Goal: Information Seeking & Learning: Learn about a topic

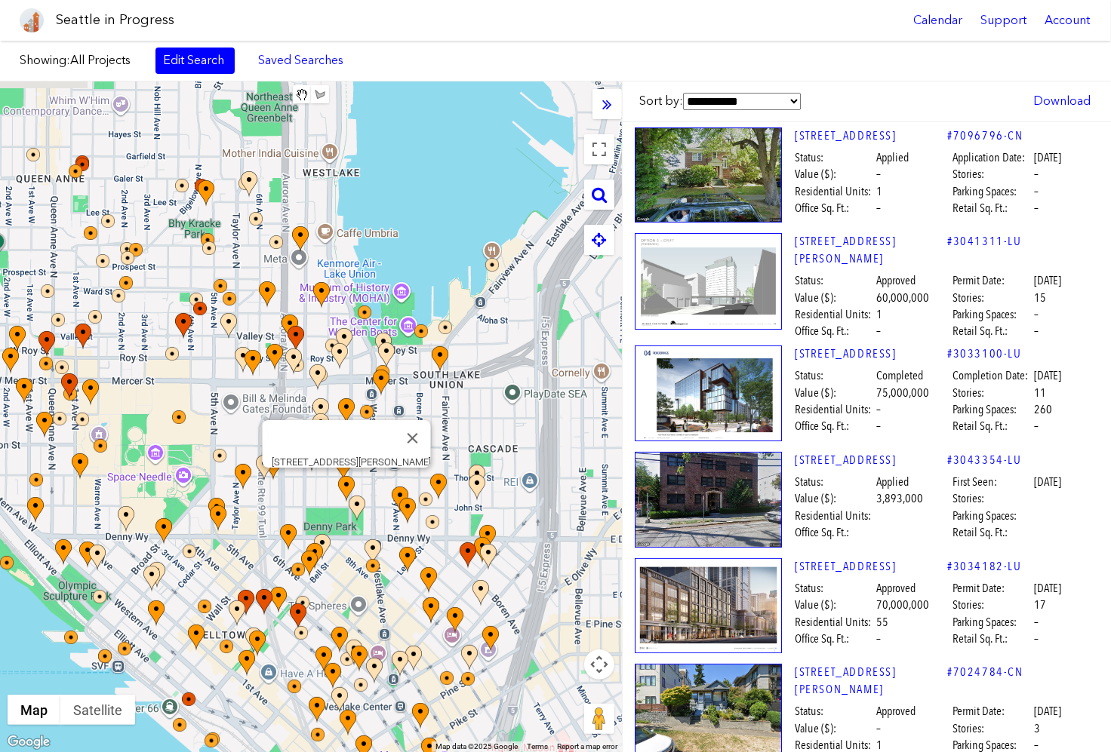
drag, startPoint x: 465, startPoint y: 391, endPoint x: 327, endPoint y: 482, distance: 165.6
click at [327, 490] on div at bounding box center [497, 490] width 622 height 0
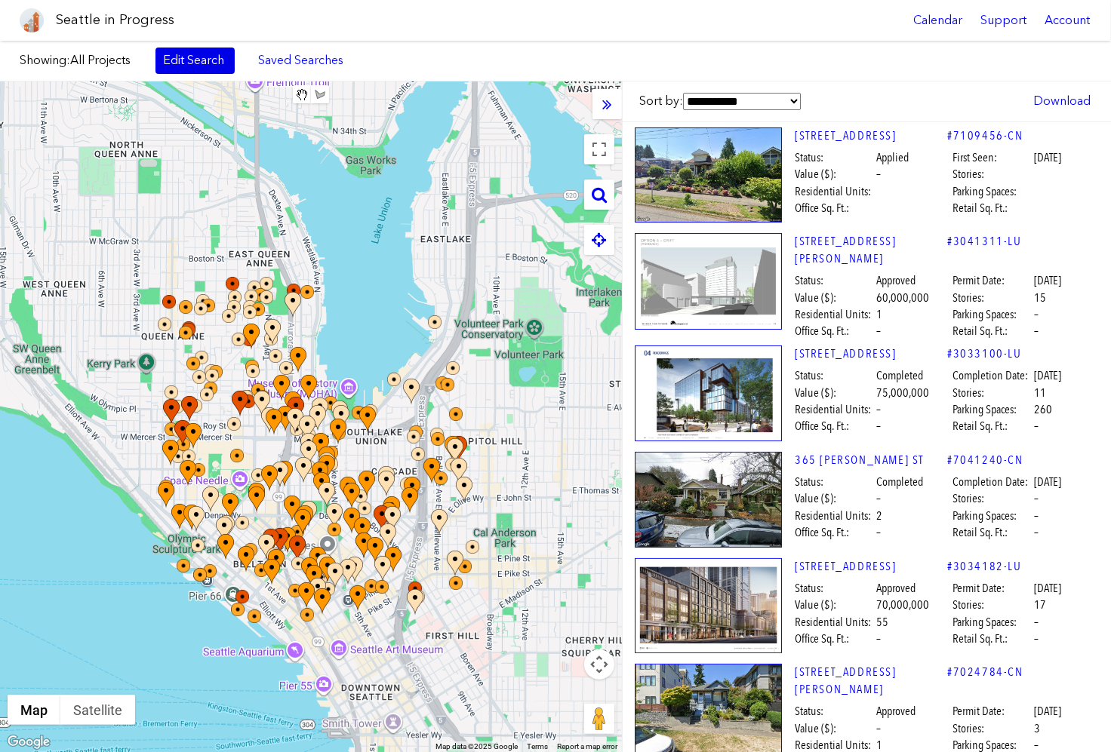
click at [198, 57] on link "Edit Search" at bounding box center [194, 61] width 79 height 26
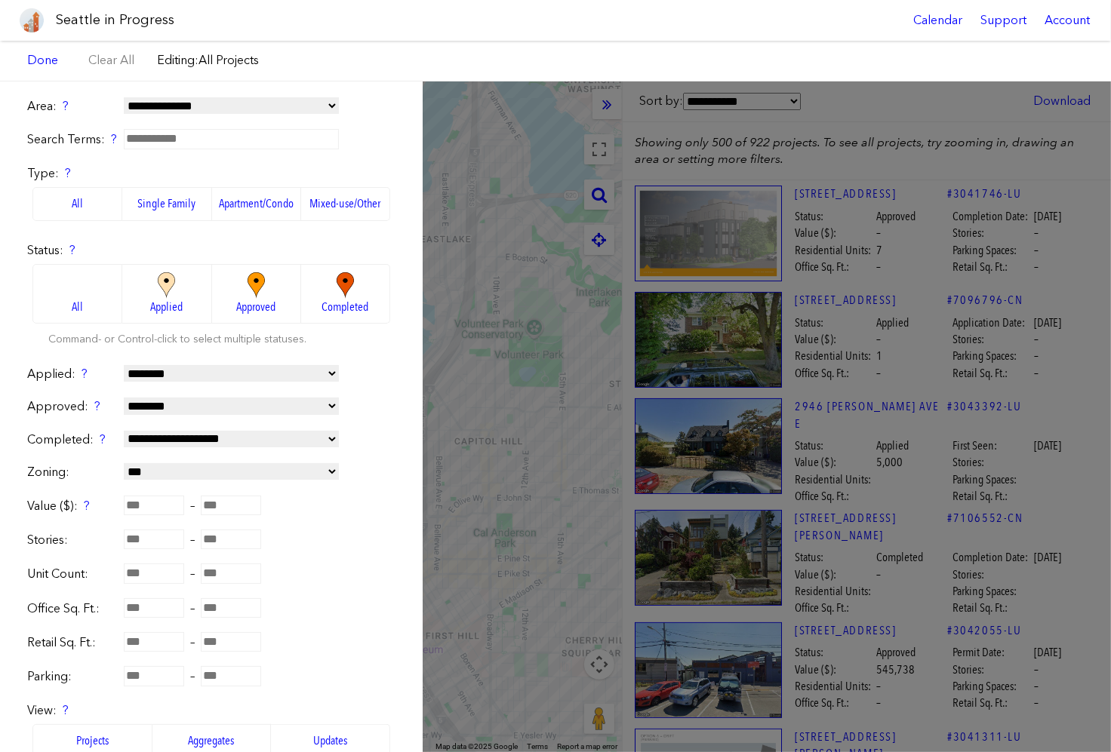
click at [162, 295] on img at bounding box center [167, 285] width 42 height 26
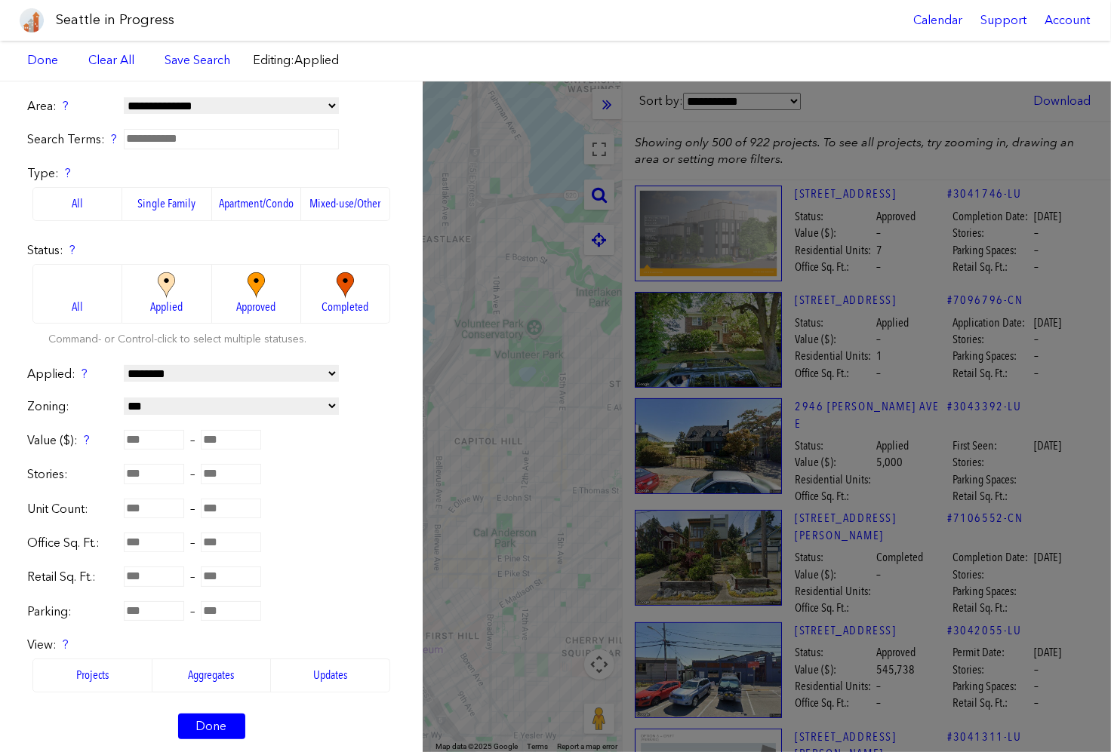
click at [238, 293] on img at bounding box center [256, 285] width 42 height 26
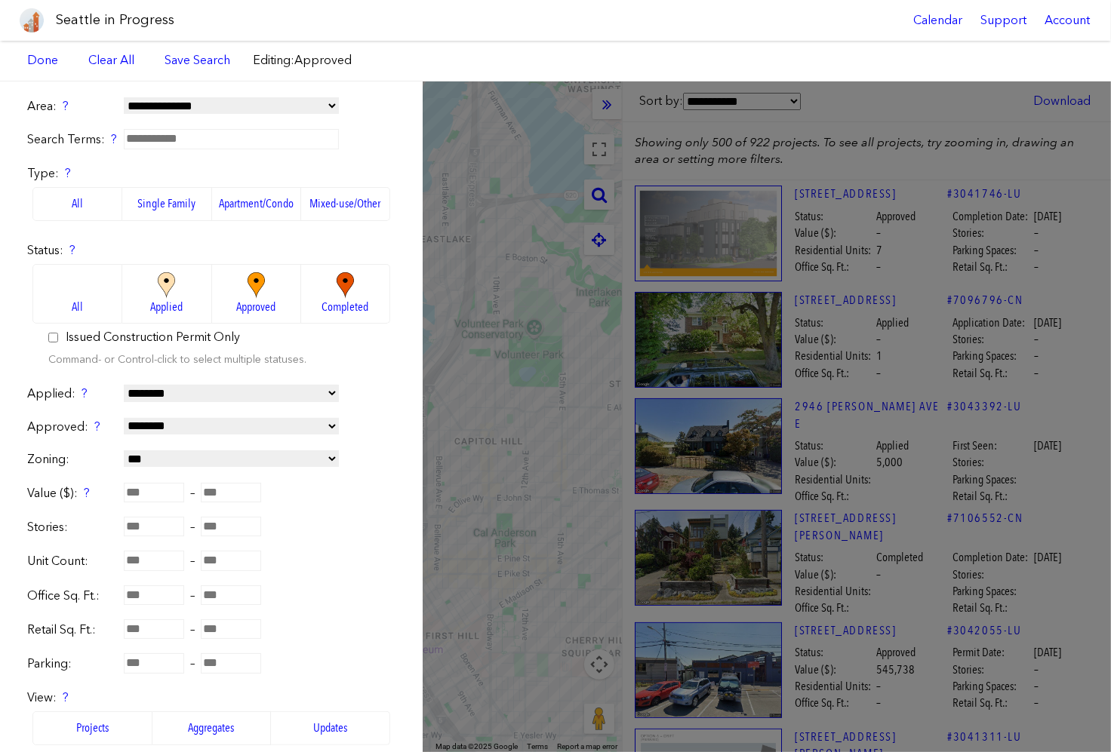
click at [183, 298] on img at bounding box center [167, 285] width 42 height 26
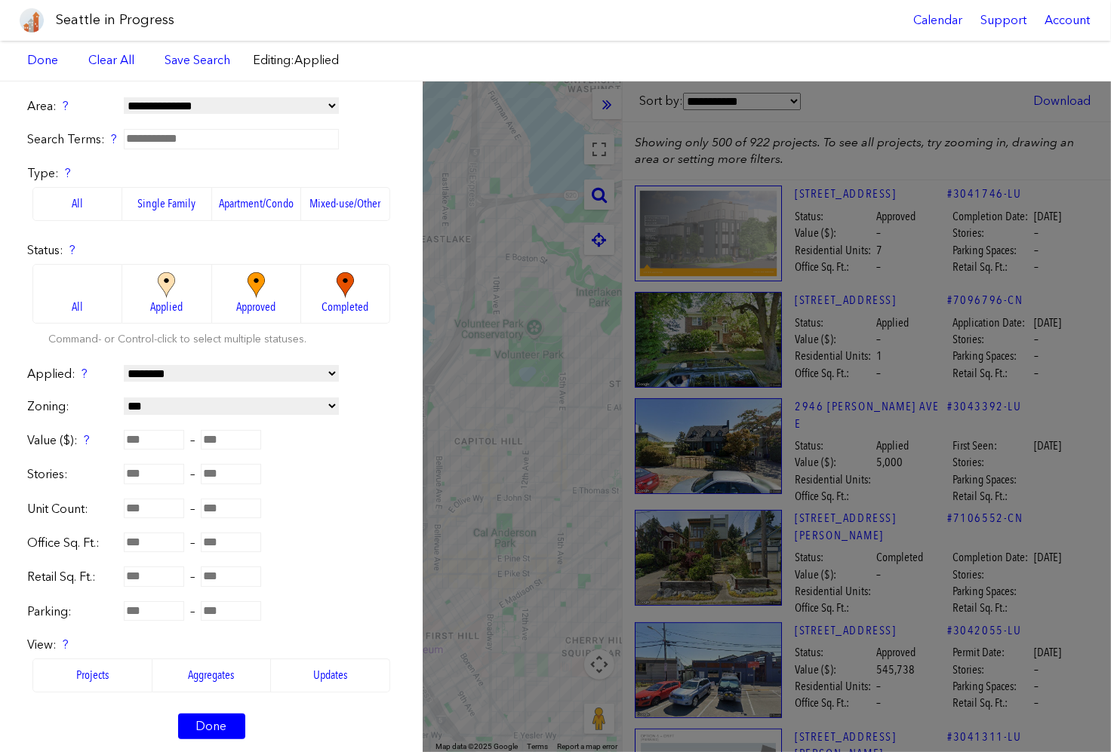
click at [250, 294] on img at bounding box center [256, 285] width 42 height 26
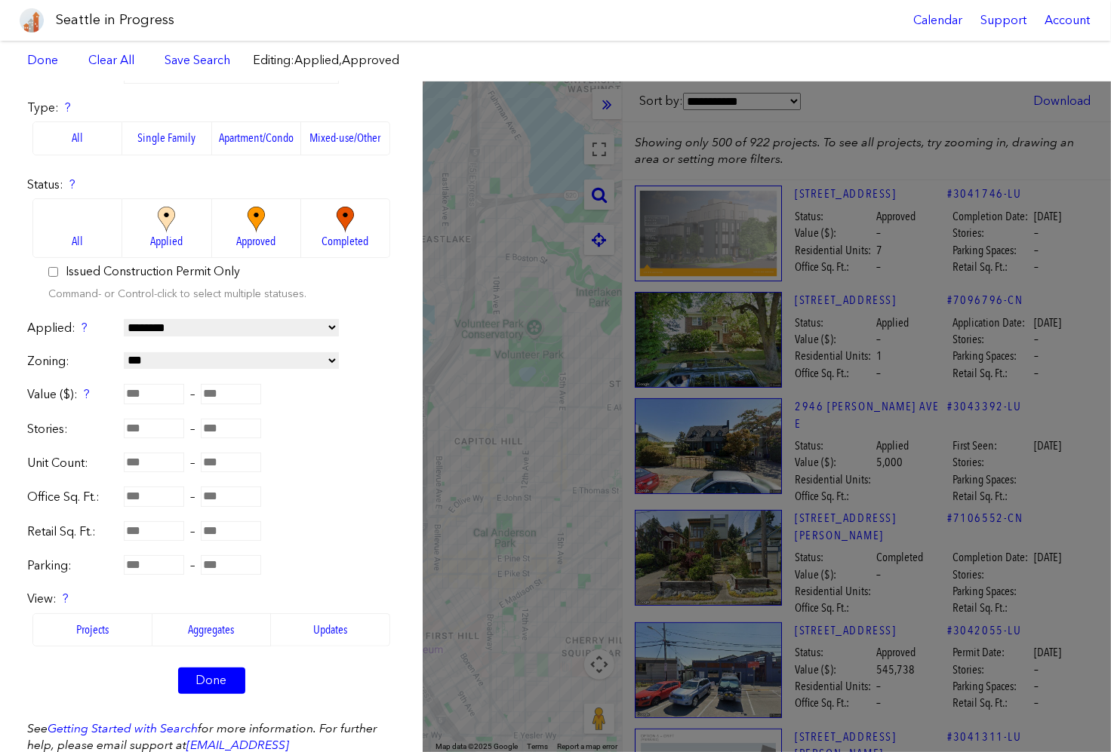
scroll to position [79, 0]
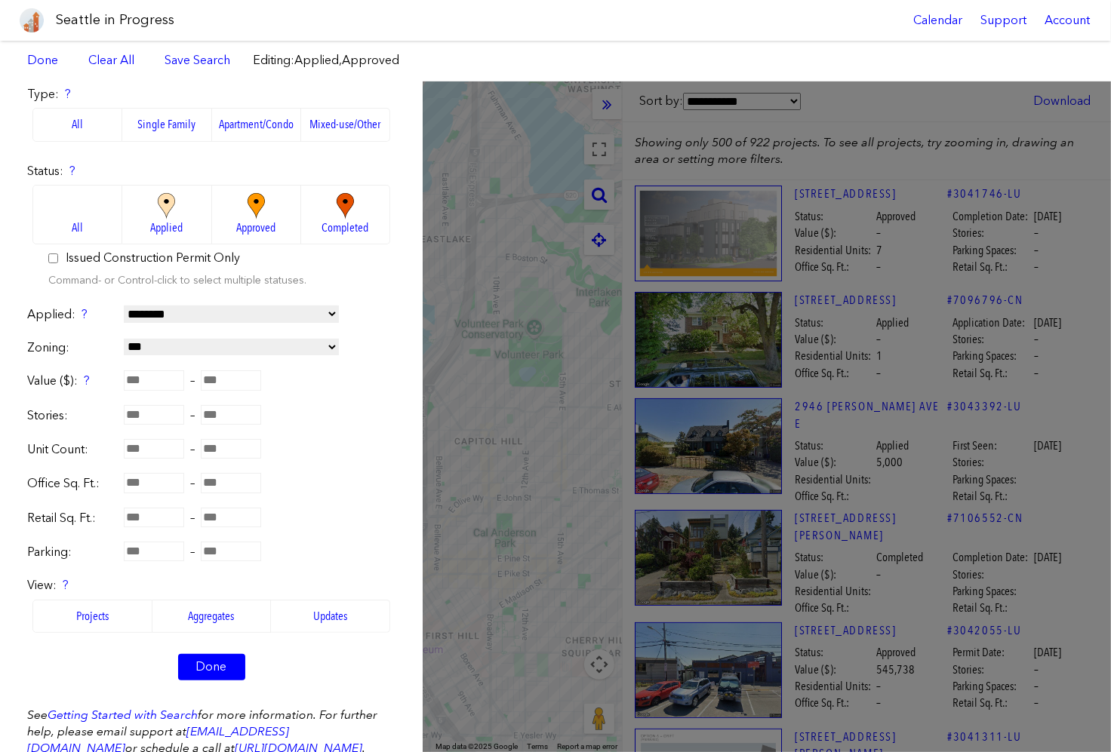
click at [162, 450] on input "number" at bounding box center [154, 449] width 60 height 20
type input "***"
click at [275, 472] on form "**********" at bounding box center [211, 358] width 368 height 678
click at [214, 663] on link "Done" at bounding box center [211, 667] width 67 height 26
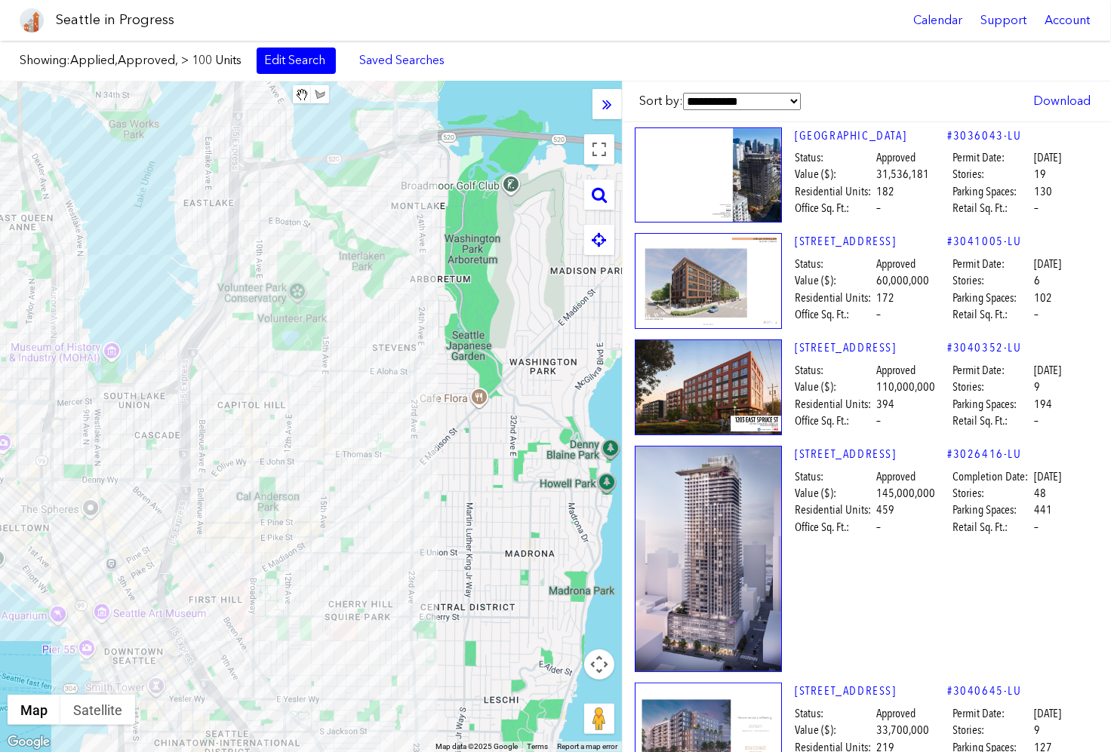
drag, startPoint x: 533, startPoint y: 568, endPoint x: 294, endPoint y: 532, distance: 242.0
click at [294, 532] on div at bounding box center [311, 417] width 622 height 671
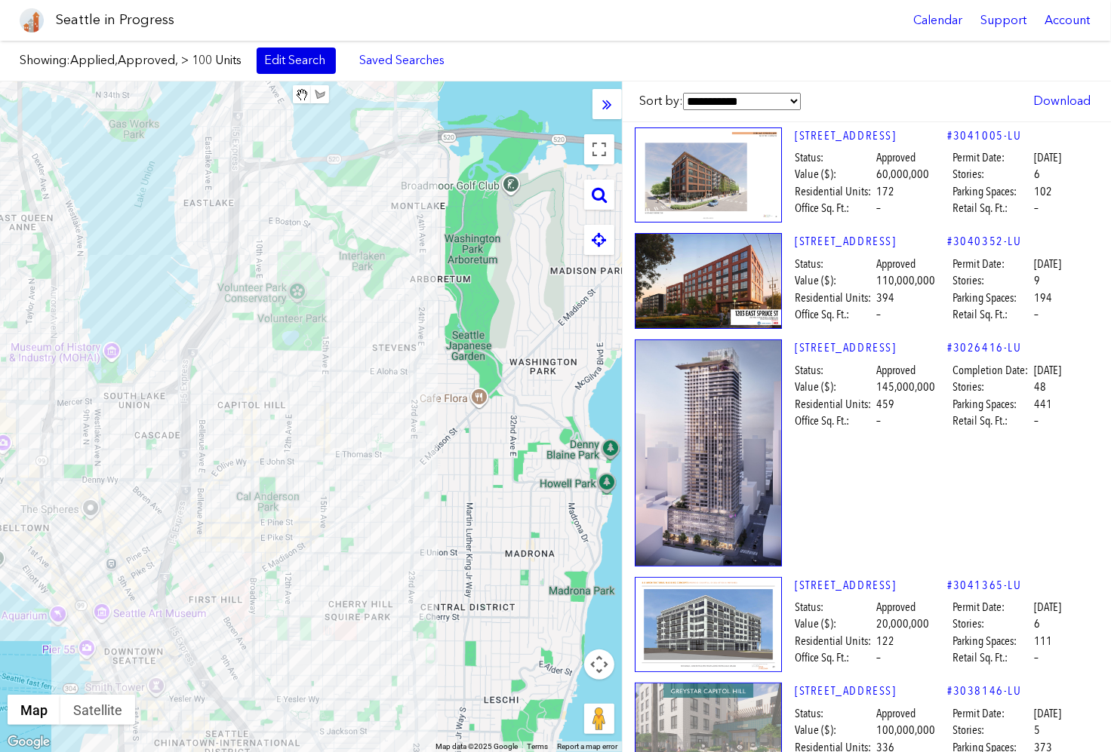
click at [300, 69] on link "Edit Search" at bounding box center [296, 61] width 79 height 26
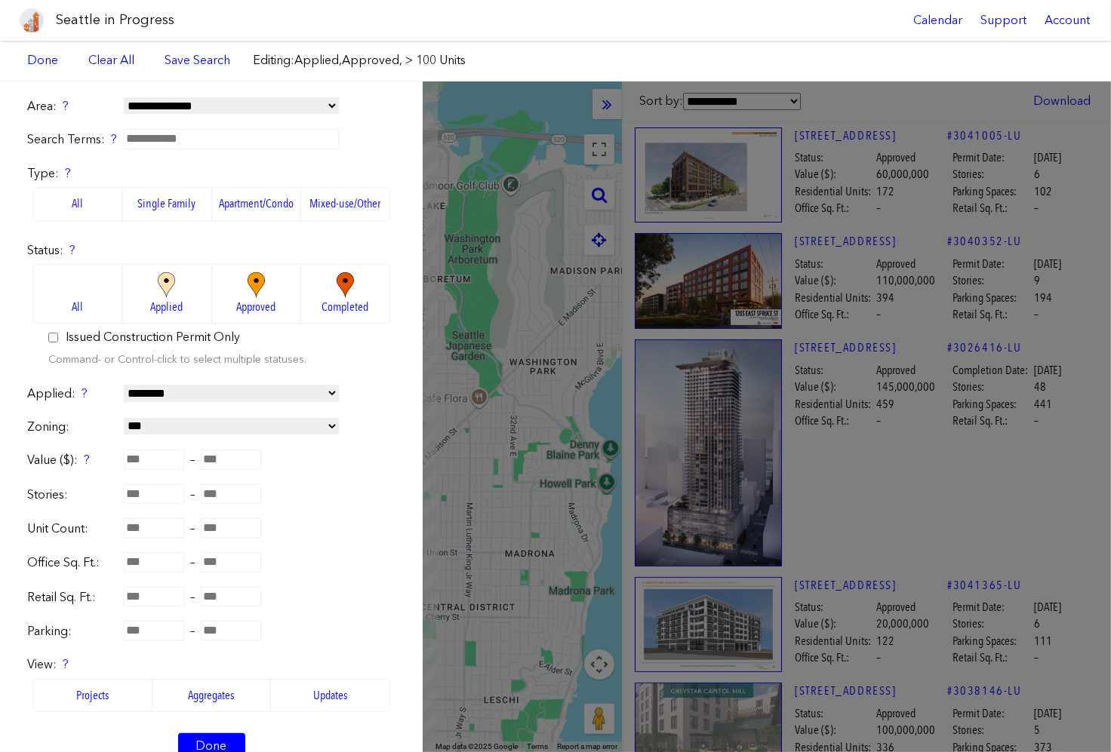
click at [511, 296] on div "**********" at bounding box center [555, 417] width 1111 height 671
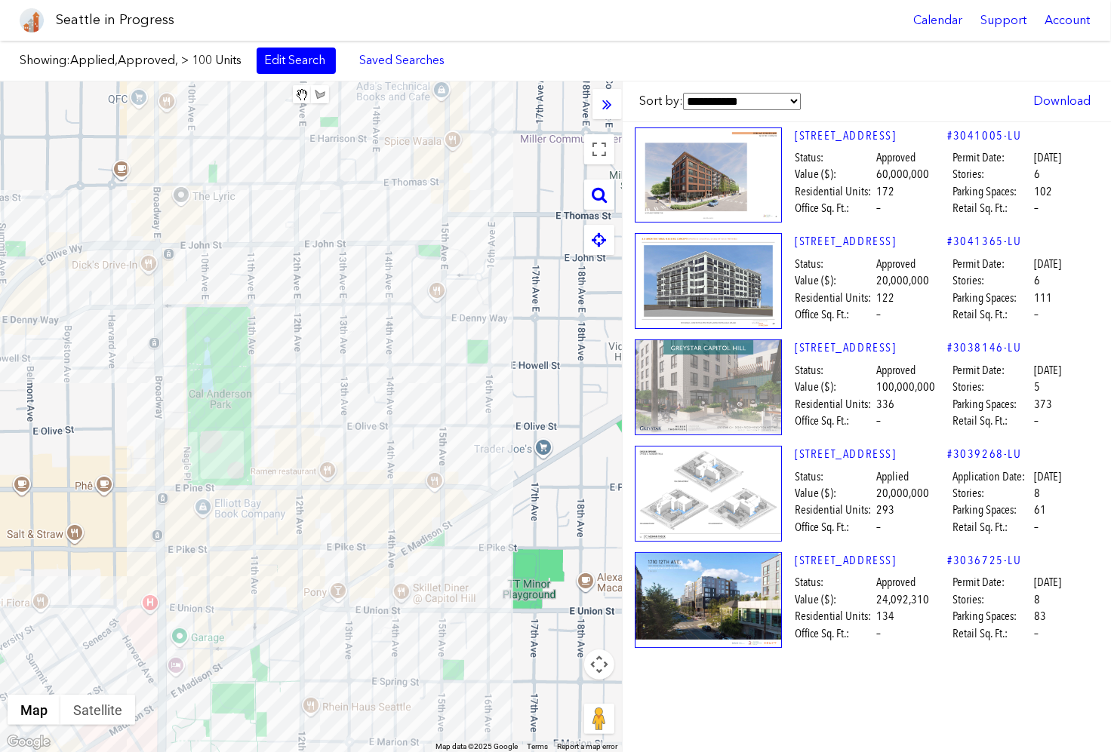
drag, startPoint x: 286, startPoint y: 528, endPoint x: 425, endPoint y: 329, distance: 242.2
click at [425, 329] on div at bounding box center [311, 417] width 622 height 671
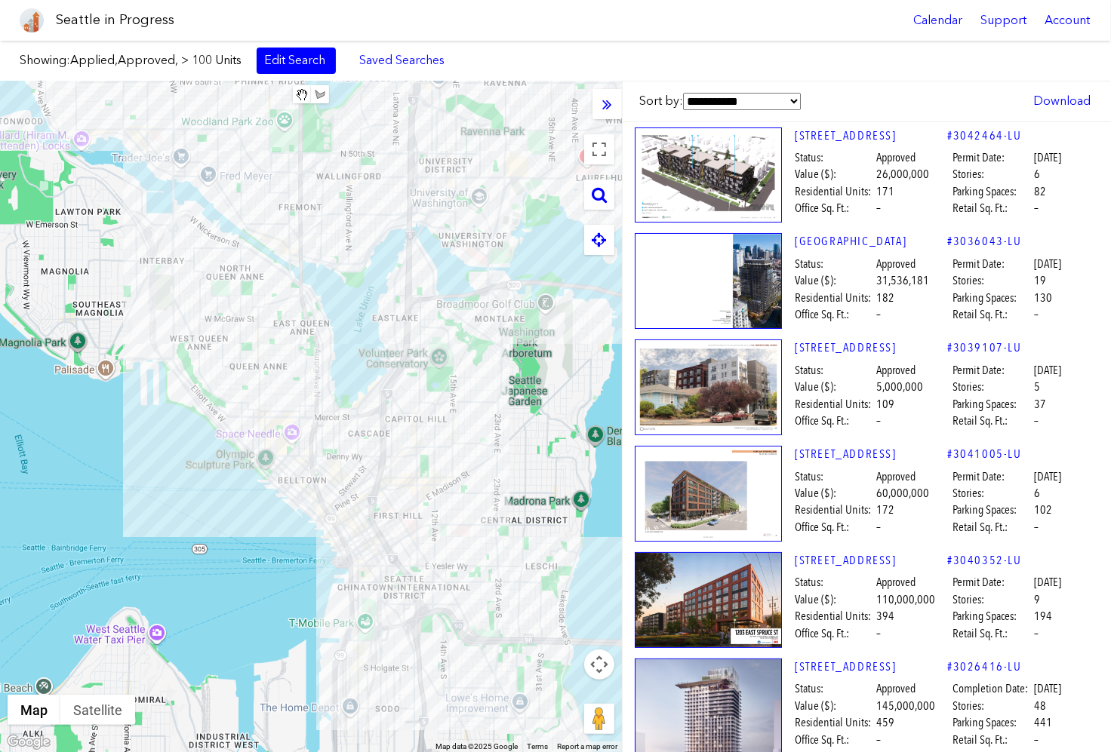
drag, startPoint x: 380, startPoint y: 511, endPoint x: 480, endPoint y: 557, distance: 109.7
click at [480, 557] on div at bounding box center [311, 417] width 622 height 671
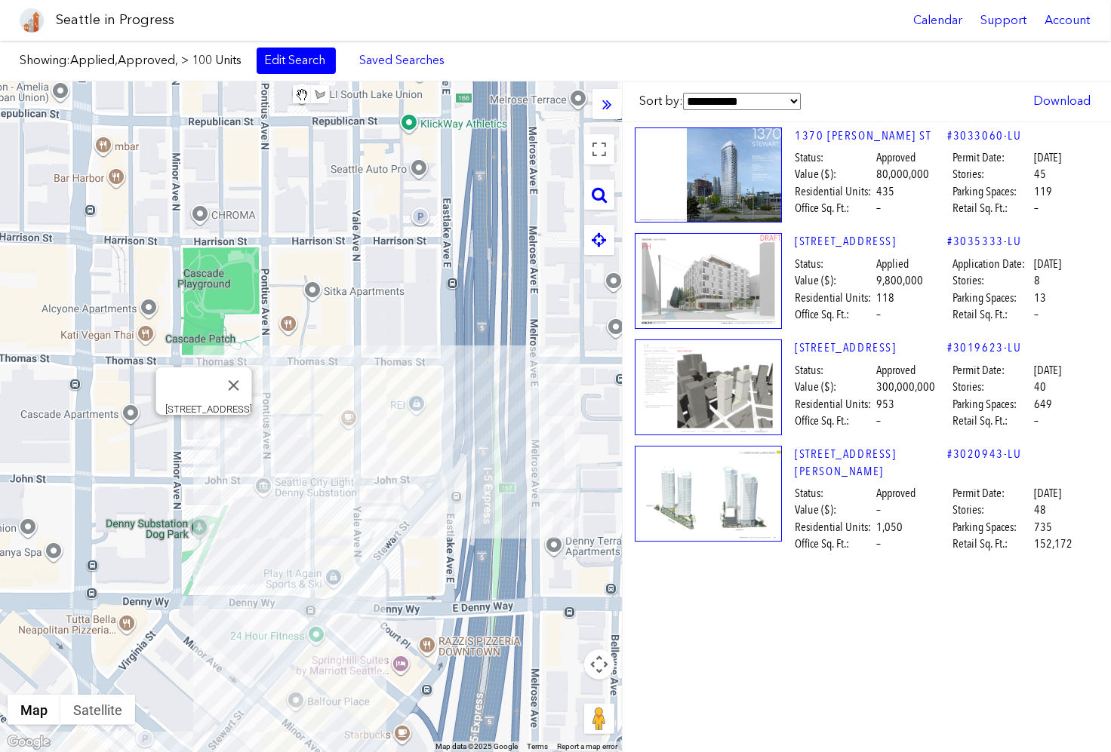
click at [201, 433] on div "[STREET_ADDRESS]" at bounding box center [311, 417] width 622 height 671
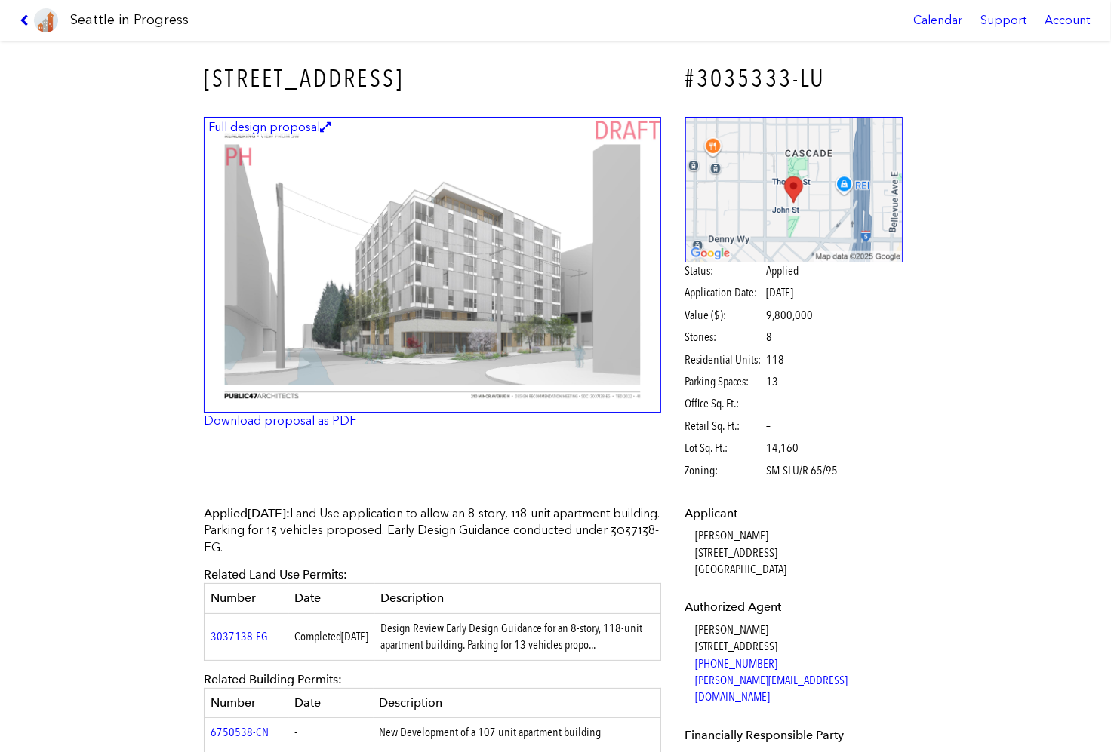
click at [20, 17] on icon at bounding box center [27, 20] width 14 height 12
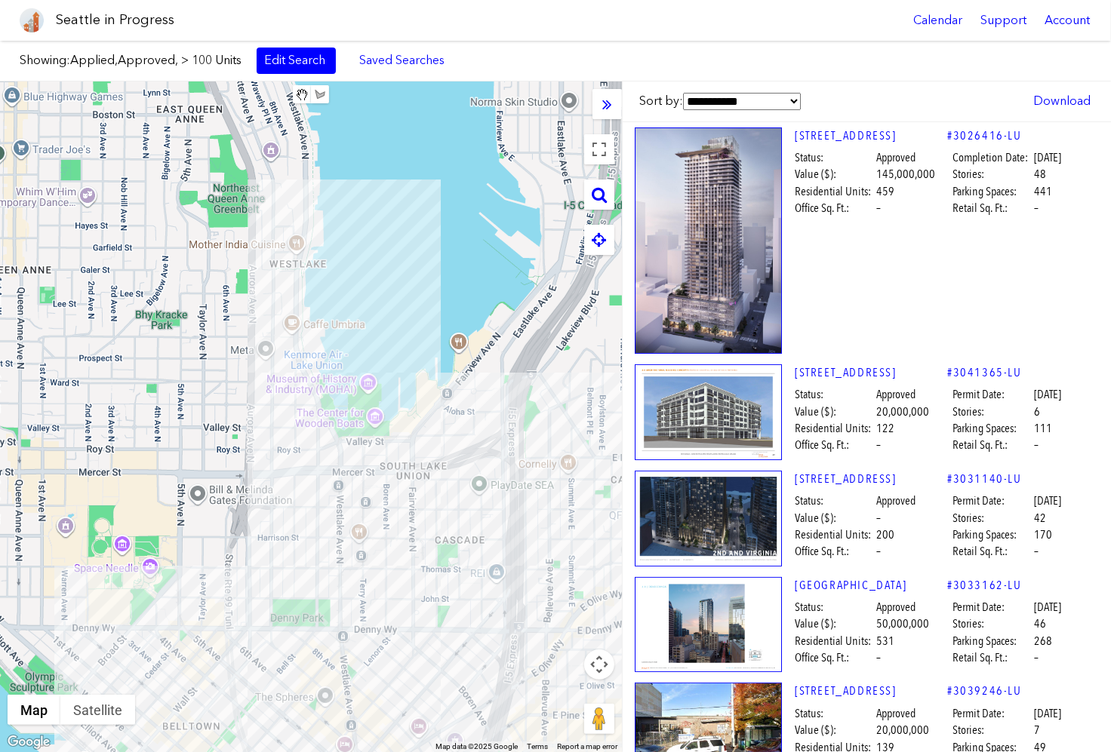
drag, startPoint x: 203, startPoint y: 414, endPoint x: 385, endPoint y: 573, distance: 241.7
click at [385, 573] on div at bounding box center [311, 417] width 622 height 671
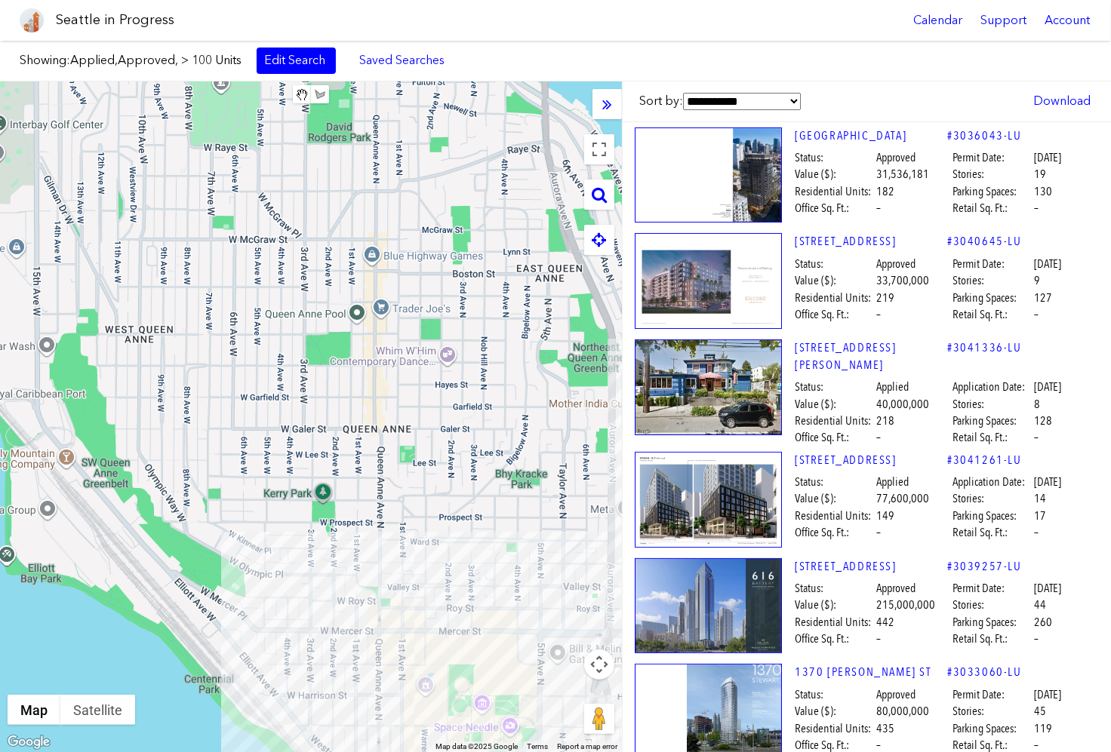
drag, startPoint x: 186, startPoint y: 414, endPoint x: 510, endPoint y: 553, distance: 353.0
click at [510, 553] on div at bounding box center [311, 417] width 622 height 671
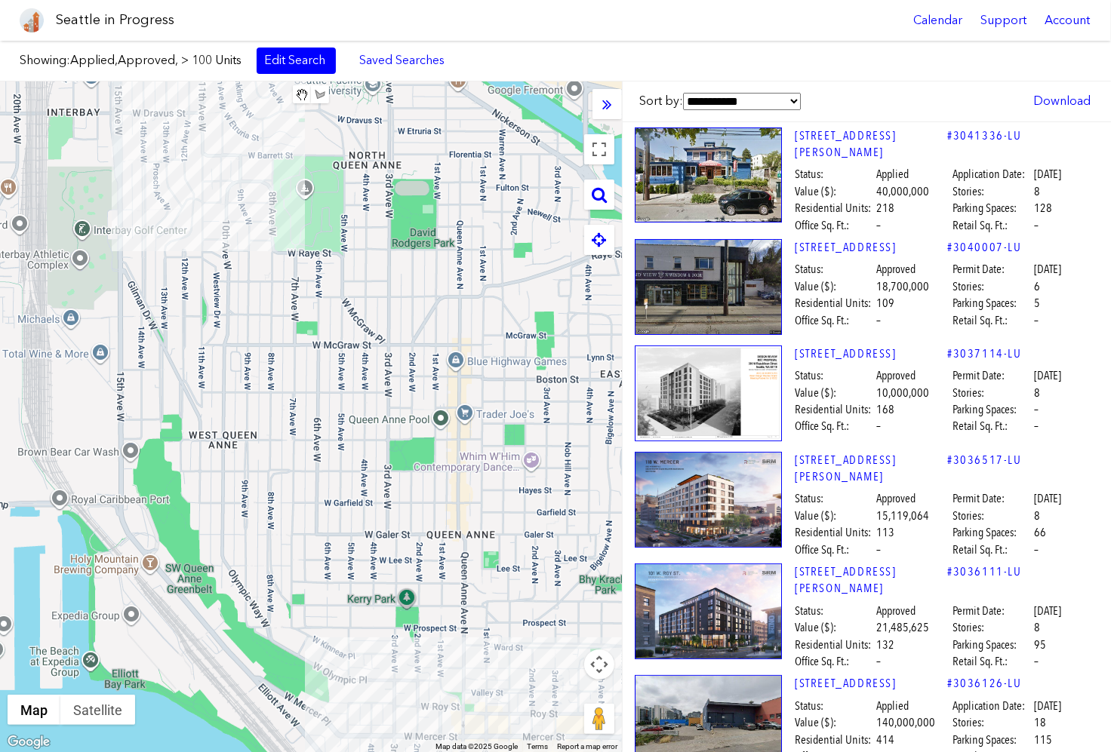
drag, startPoint x: 321, startPoint y: 457, endPoint x: 408, endPoint y: 570, distance: 142.6
click at [408, 570] on div at bounding box center [311, 417] width 622 height 671
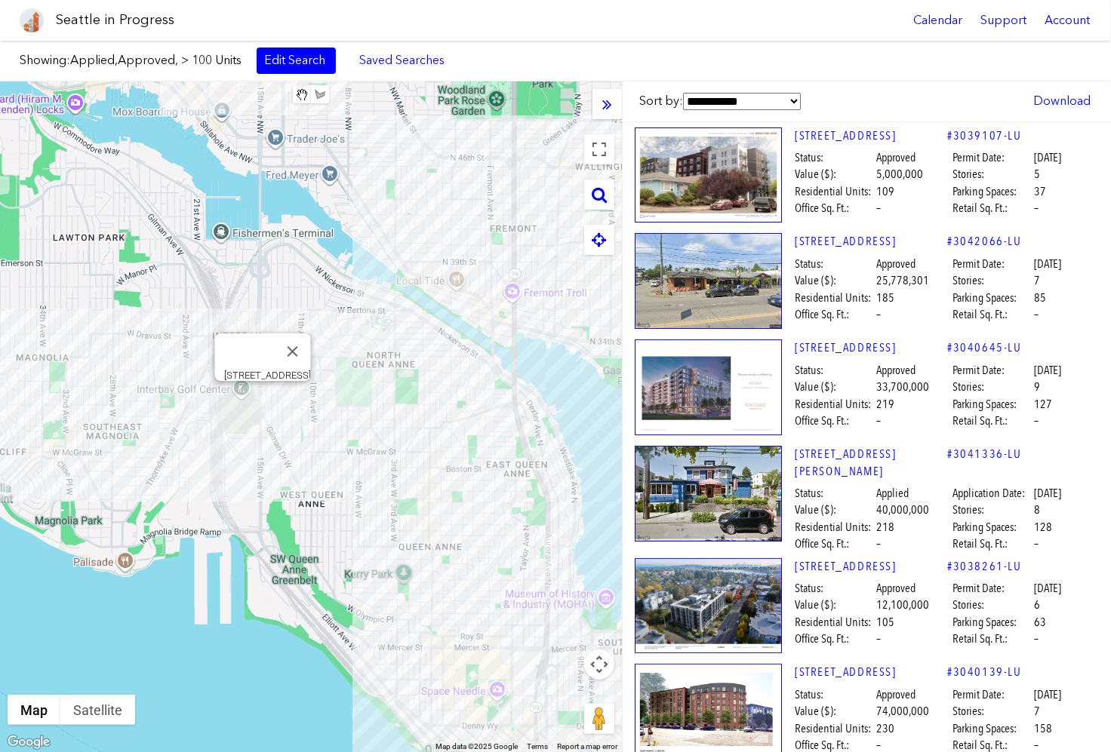
click at [264, 396] on div "[STREET_ADDRESS]" at bounding box center [311, 417] width 622 height 671
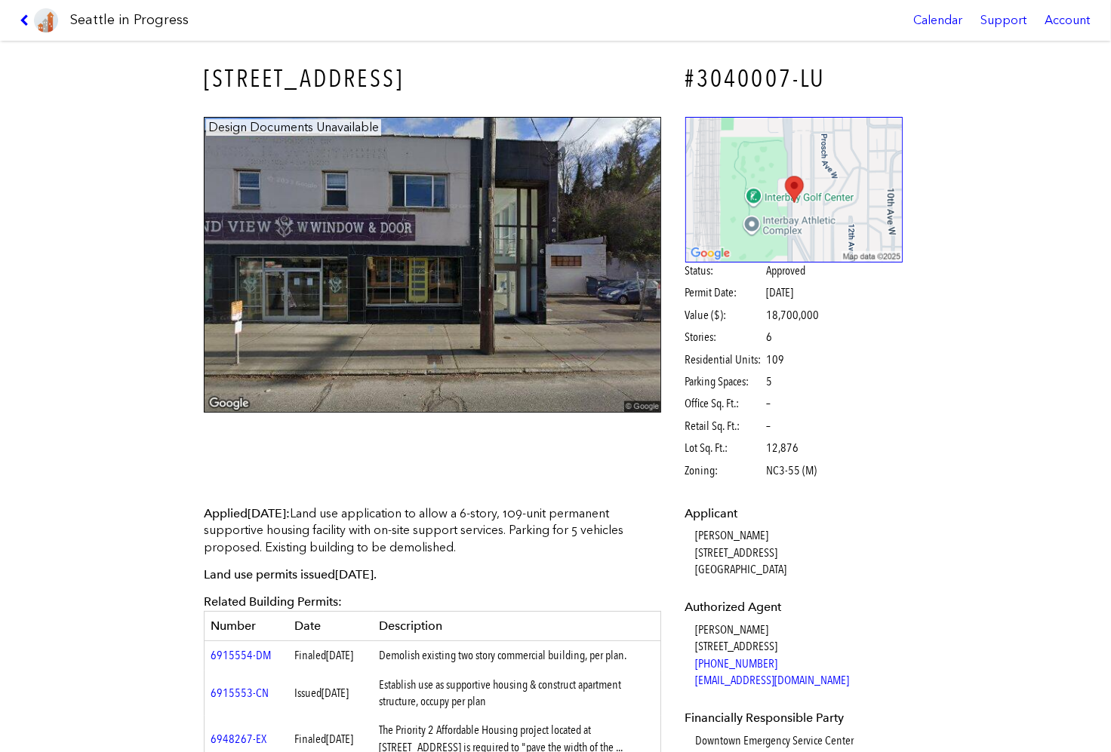
click at [19, 11] on link at bounding box center [39, 20] width 51 height 41
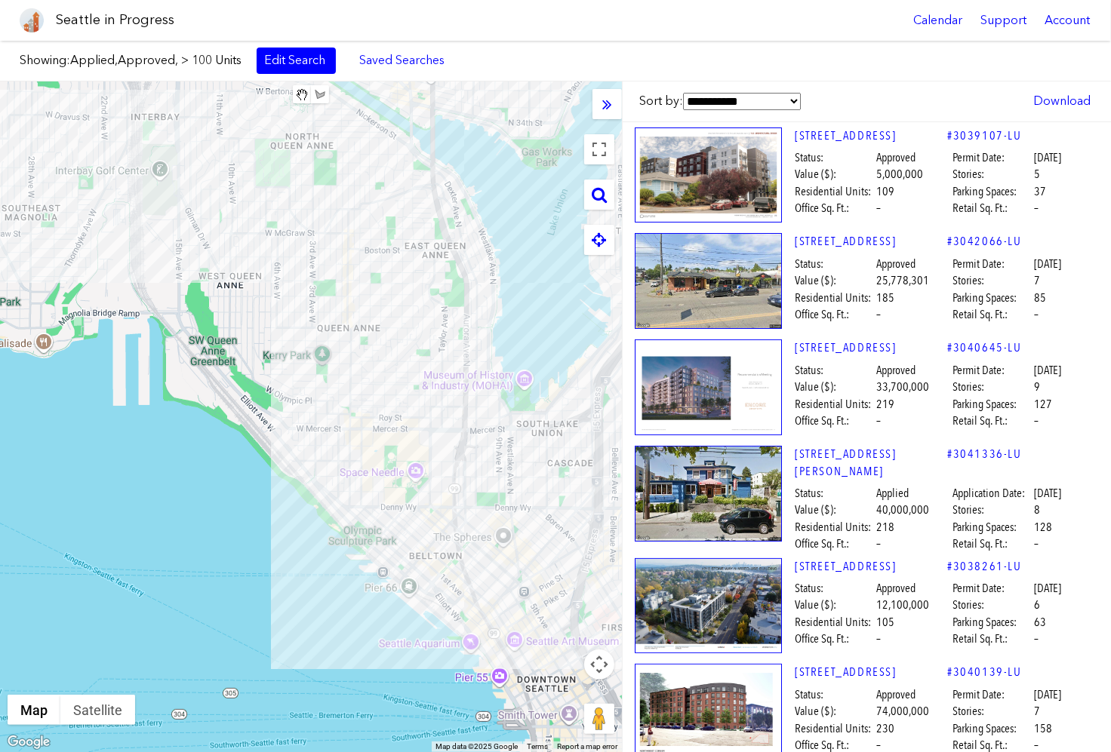
drag, startPoint x: 349, startPoint y: 476, endPoint x: 266, endPoint y: 254, distance: 236.9
click at [266, 254] on div at bounding box center [311, 417] width 622 height 671
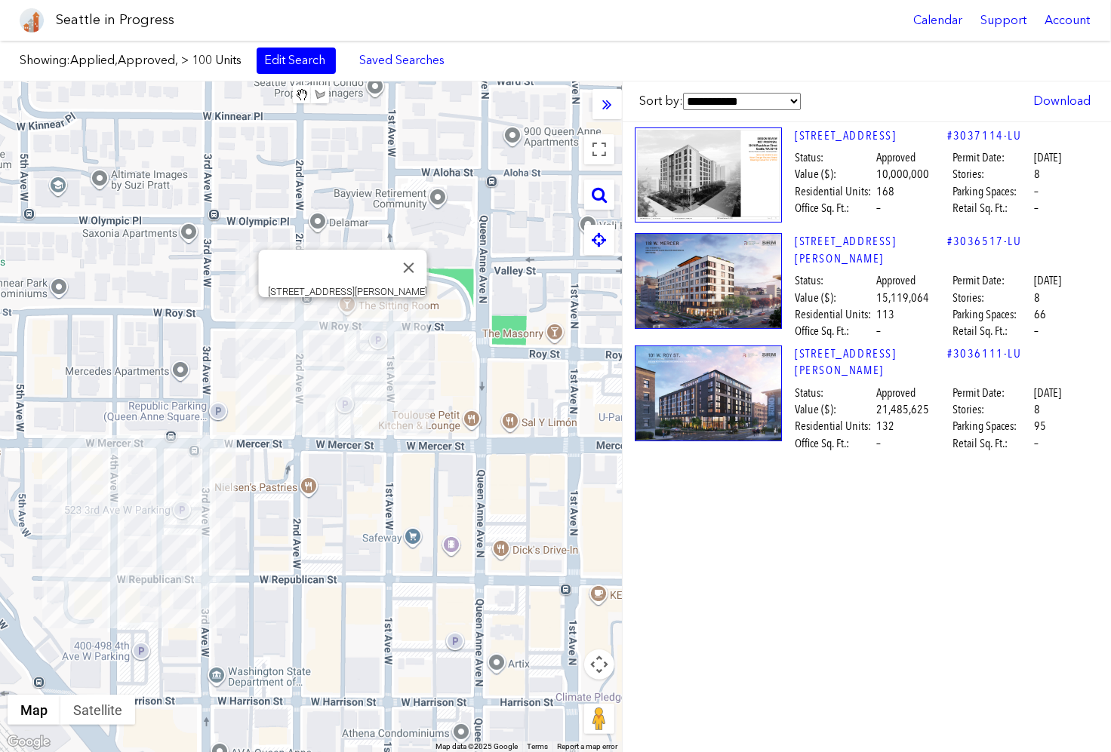
click at [342, 315] on div "[STREET_ADDRESS][PERSON_NAME]" at bounding box center [311, 417] width 622 height 671
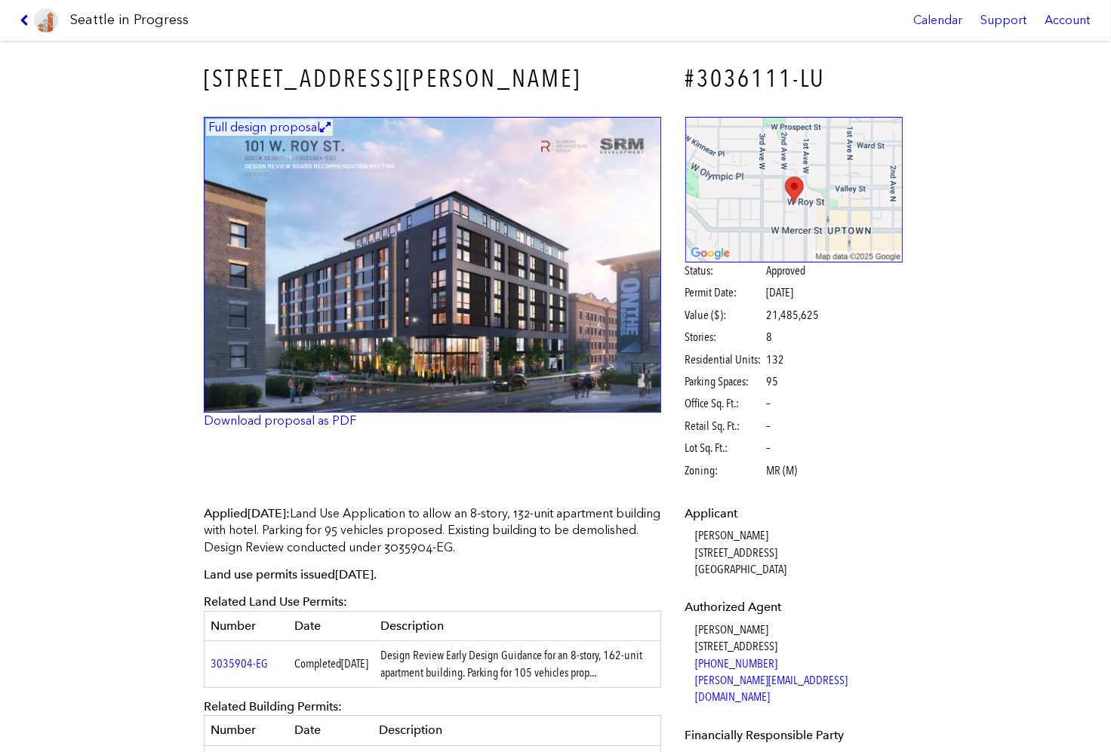
click at [23, 14] on icon at bounding box center [27, 20] width 14 height 12
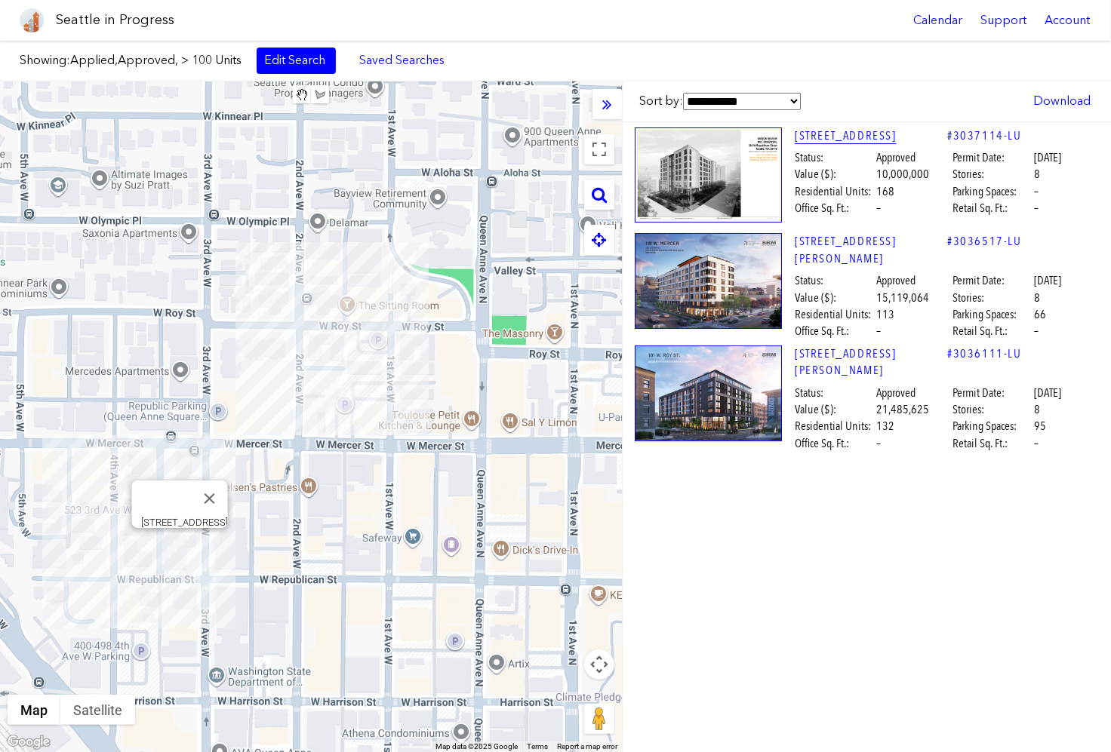
click at [844, 135] on link "[STREET_ADDRESS]" at bounding box center [871, 136] width 152 height 17
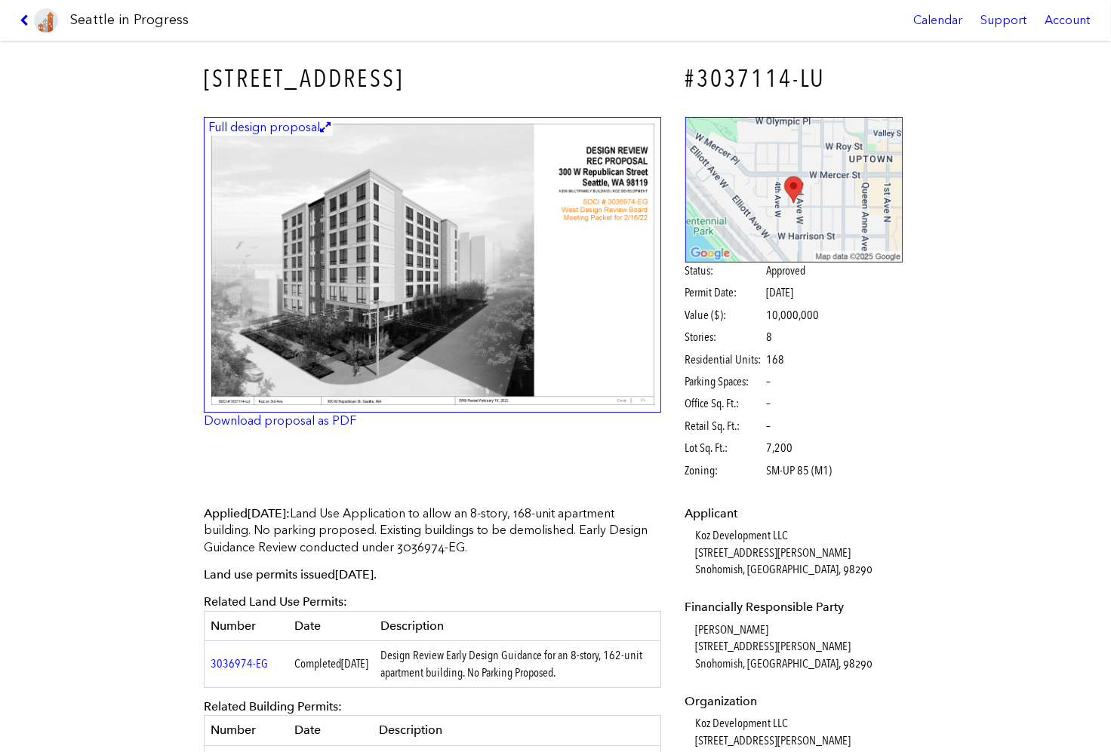
click at [23, 17] on icon at bounding box center [27, 20] width 14 height 12
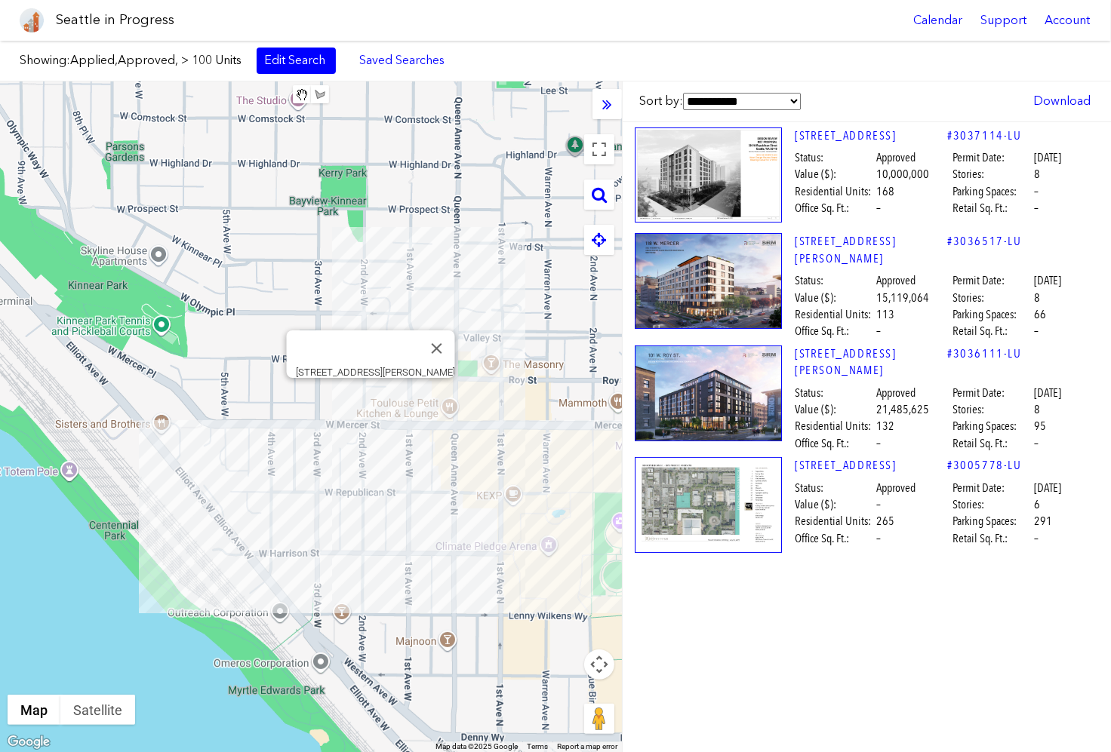
click at [369, 389] on div "[STREET_ADDRESS][PERSON_NAME]" at bounding box center [311, 417] width 622 height 671
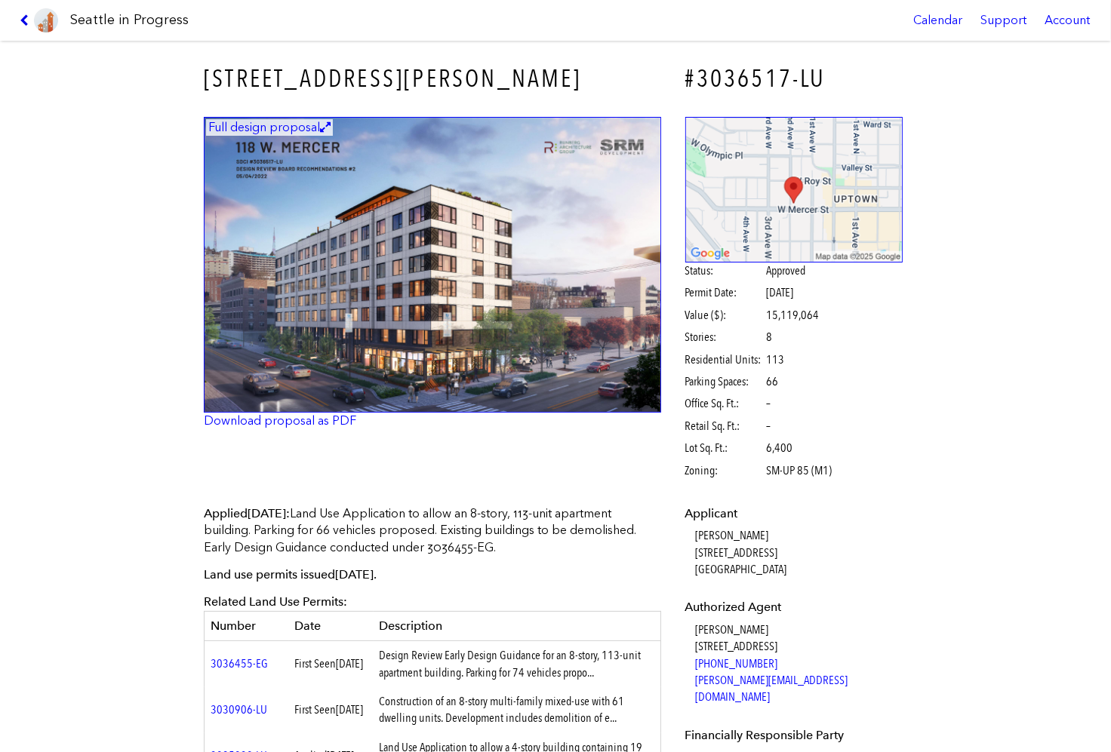
click at [23, 15] on icon at bounding box center [27, 20] width 14 height 12
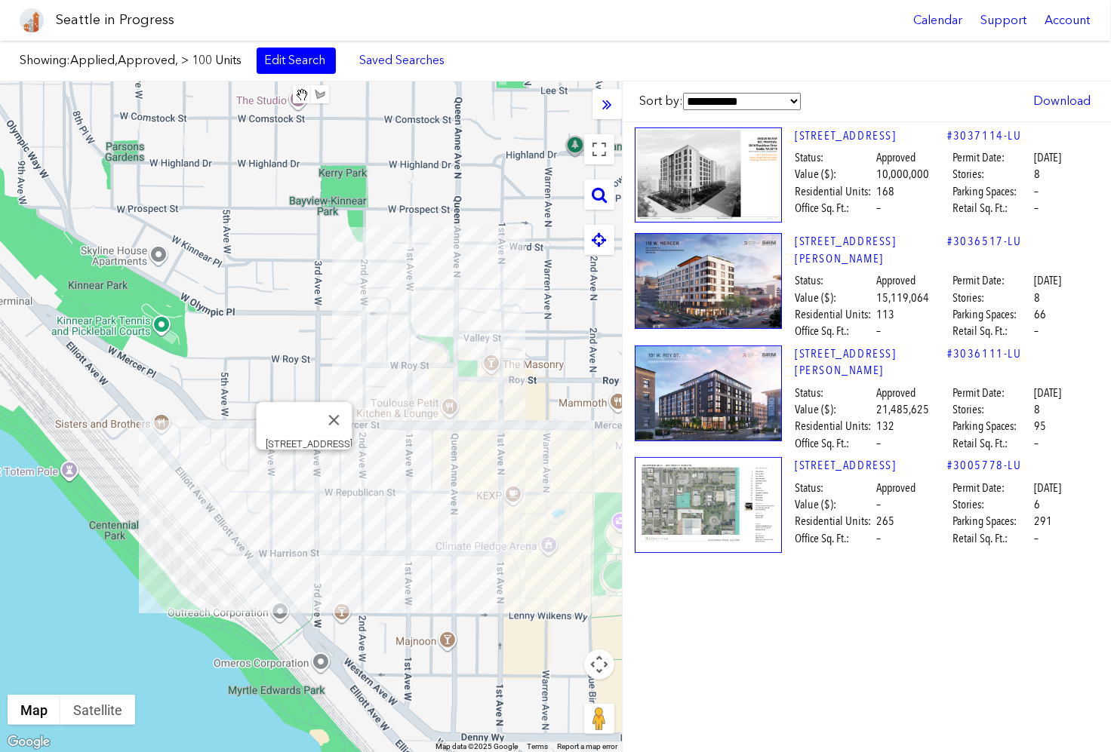
click at [308, 468] on div "[STREET_ADDRESS]" at bounding box center [311, 417] width 622 height 671
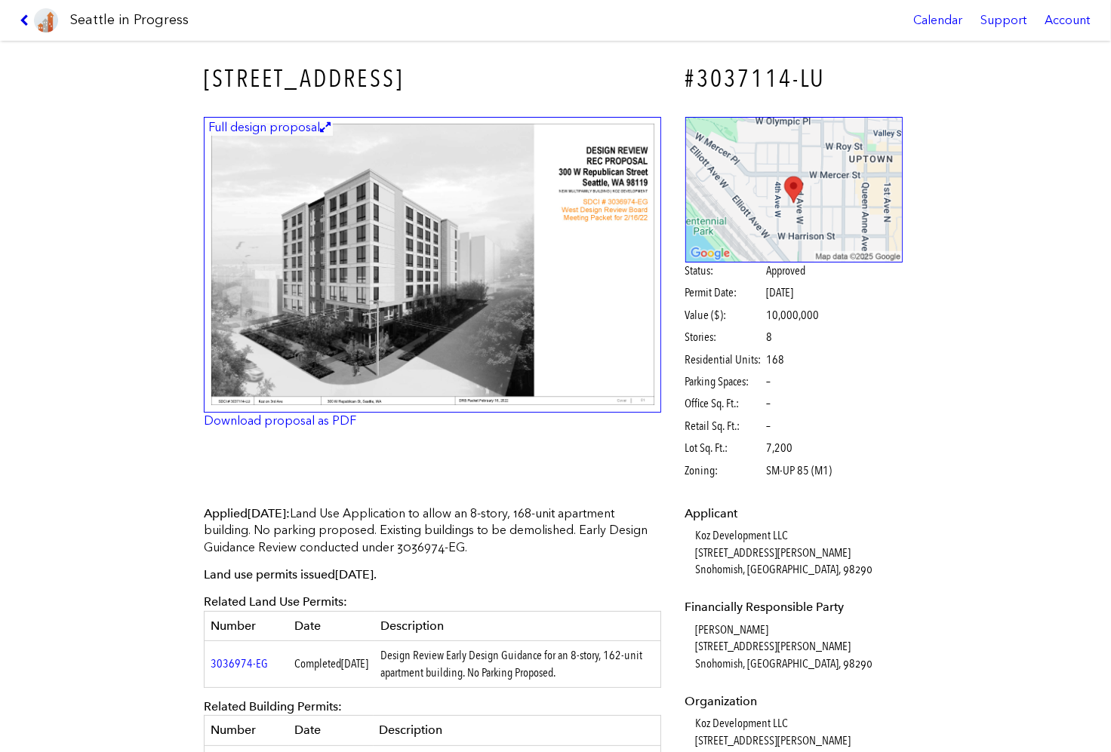
click at [26, 17] on icon at bounding box center [27, 20] width 14 height 12
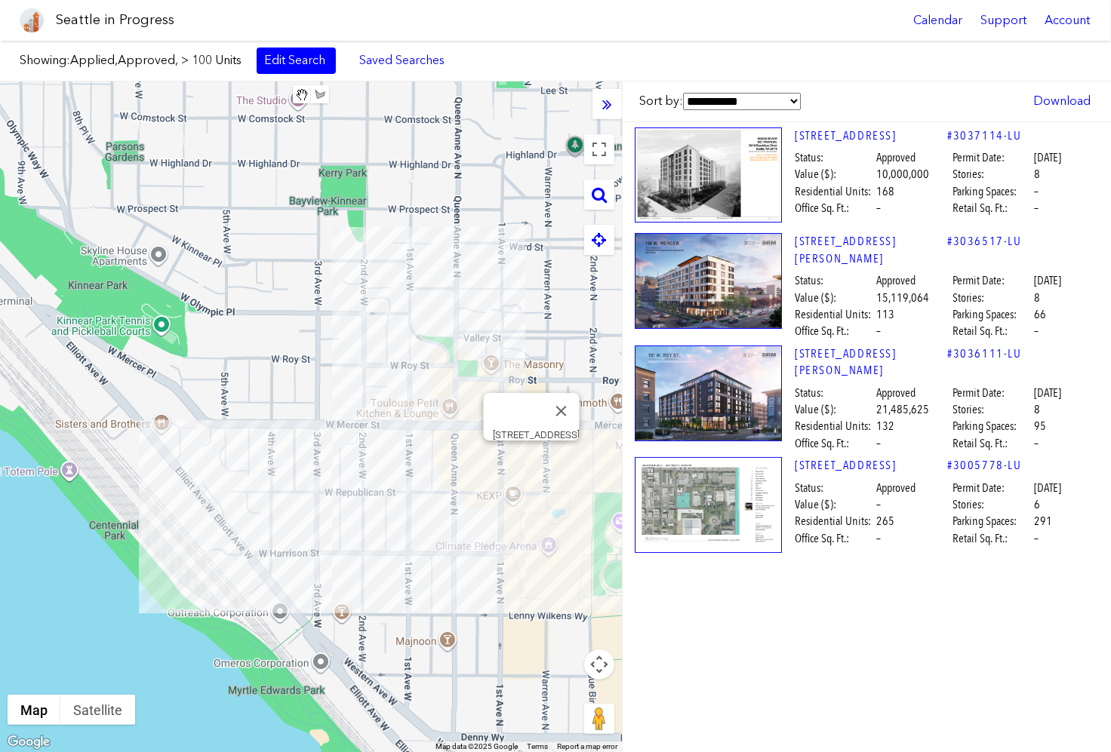
click at [534, 457] on div "[STREET_ADDRESS]" at bounding box center [311, 417] width 622 height 671
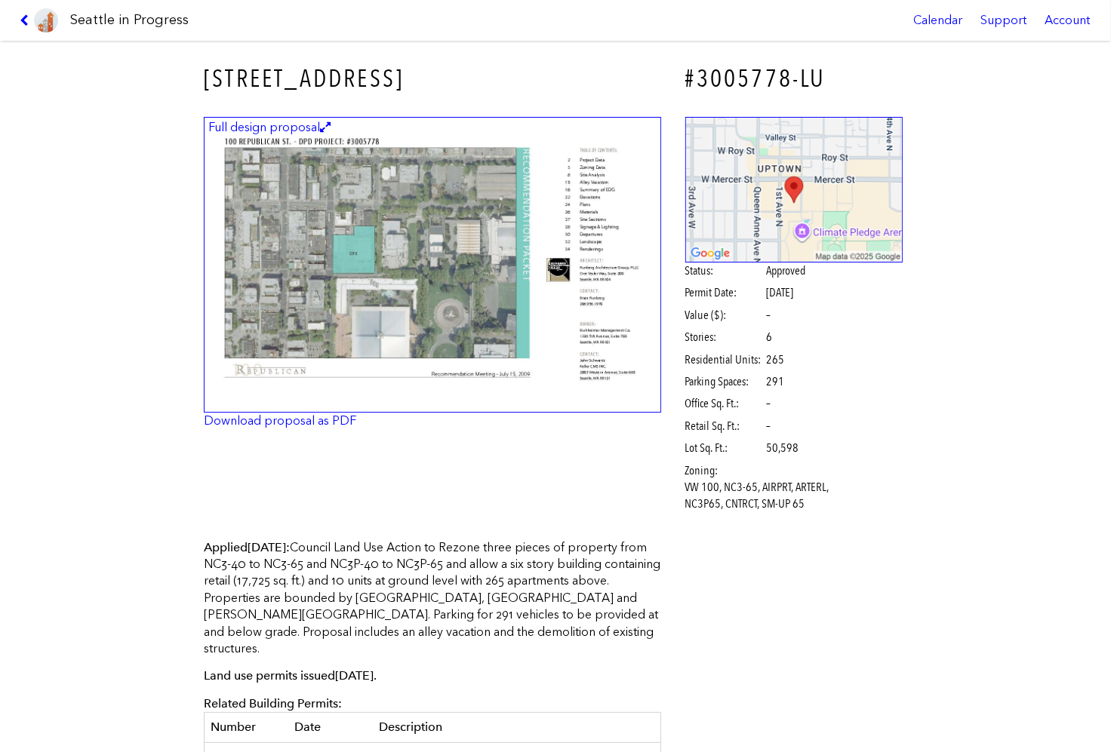
click at [336, 77] on h3 "[STREET_ADDRESS]" at bounding box center [432, 79] width 457 height 34
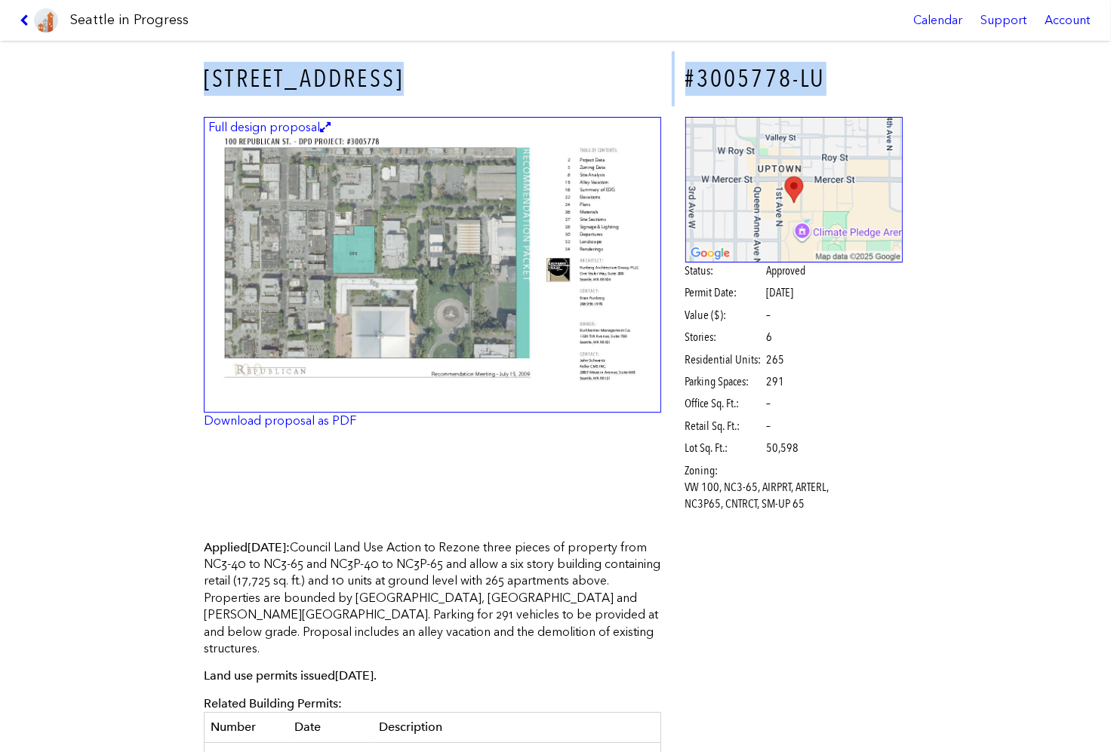
click at [336, 77] on h3 "[STREET_ADDRESS]" at bounding box center [432, 79] width 457 height 34
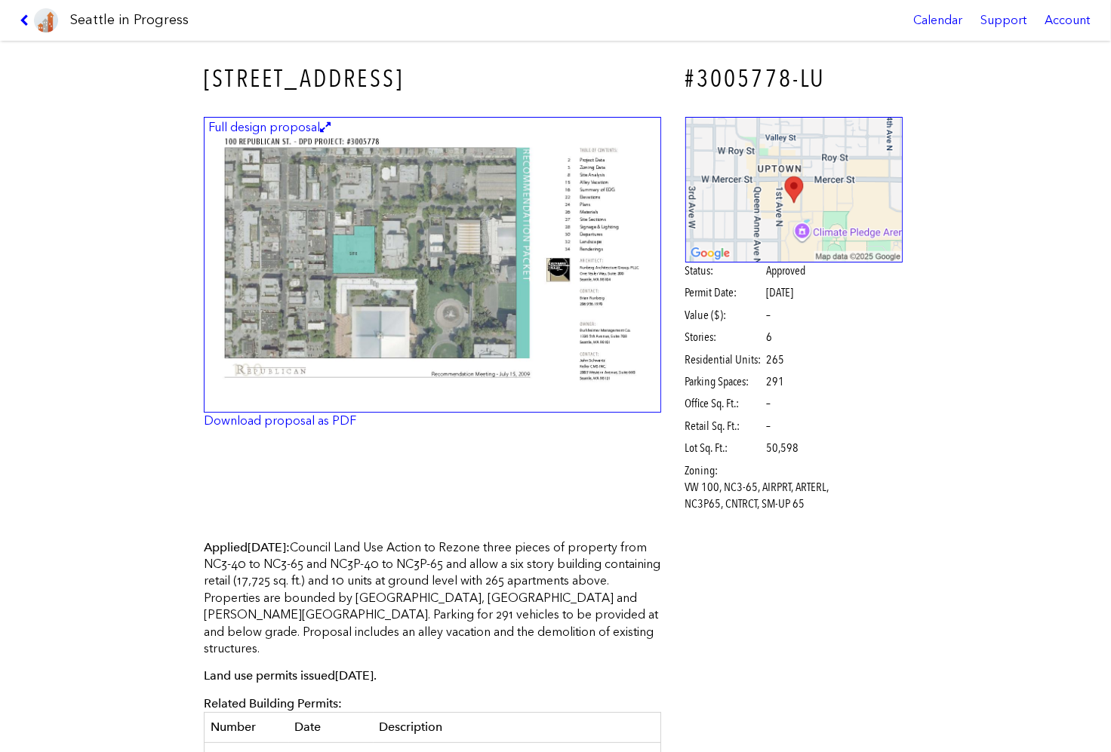
click at [136, 91] on div "[STREET_ADDRESS] #3005778-LU Full design proposal Download proposal as PDF Stat…" at bounding box center [555, 397] width 1111 height 712
drag, startPoint x: 413, startPoint y: 82, endPoint x: 205, endPoint y: 75, distance: 207.7
click at [205, 75] on h3 "[STREET_ADDRESS]" at bounding box center [432, 79] width 457 height 34
copy h3 "[STREET_ADDRESS]"
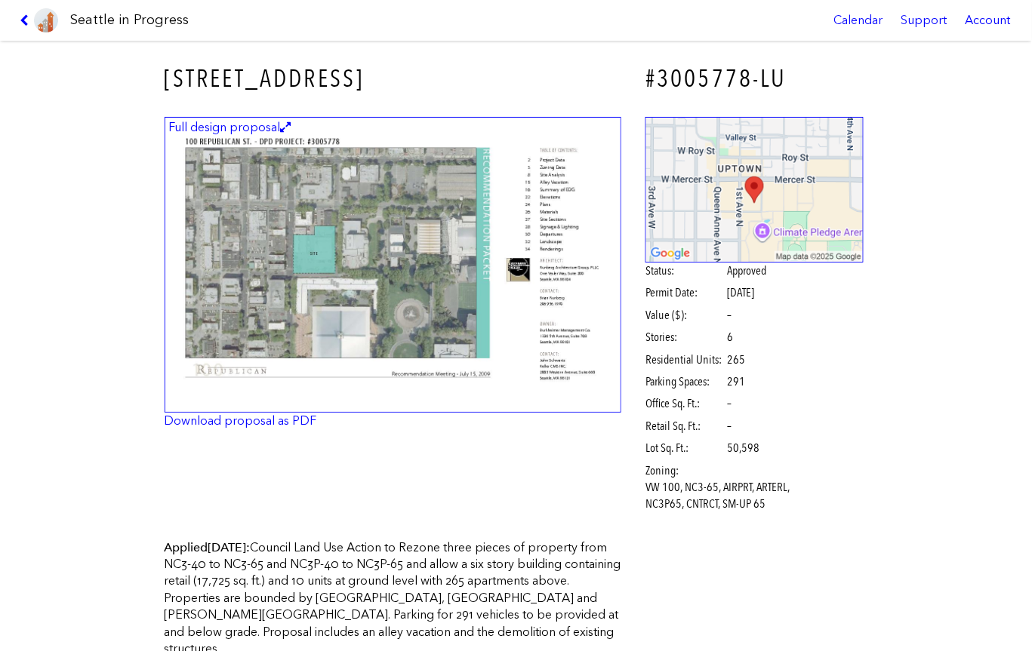
click at [614, 90] on h3 "[STREET_ADDRESS]" at bounding box center [393, 79] width 457 height 34
click at [26, 20] on icon at bounding box center [27, 20] width 14 height 12
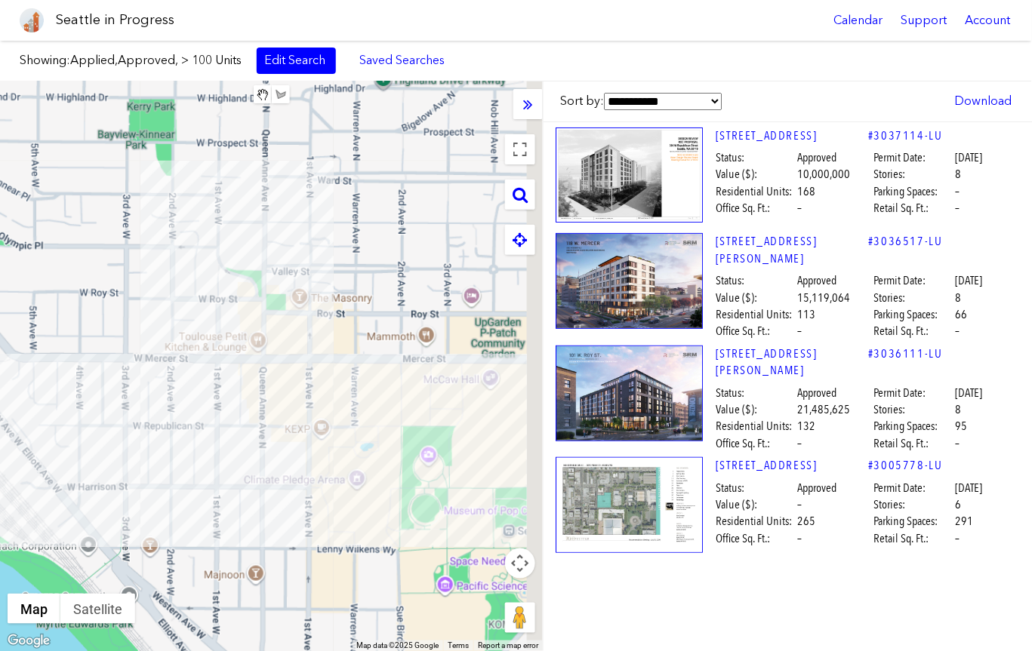
drag, startPoint x: 469, startPoint y: 508, endPoint x: 315, endPoint y: 492, distance: 155.5
click at [315, 492] on div at bounding box center [271, 367] width 543 height 570
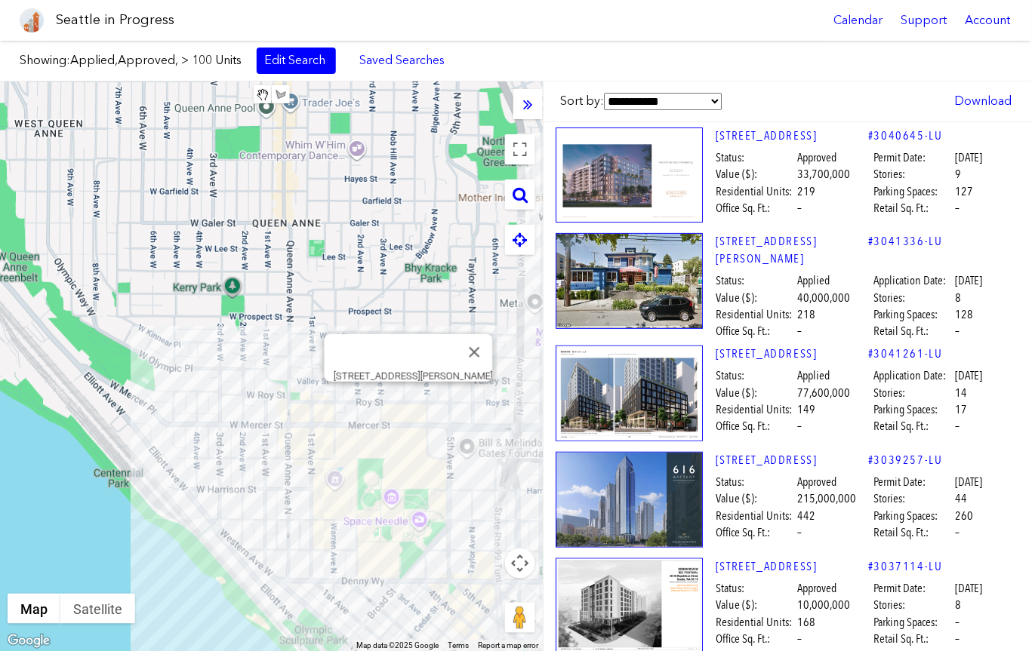
click at [405, 399] on div "[STREET_ADDRESS][PERSON_NAME]" at bounding box center [271, 367] width 543 height 570
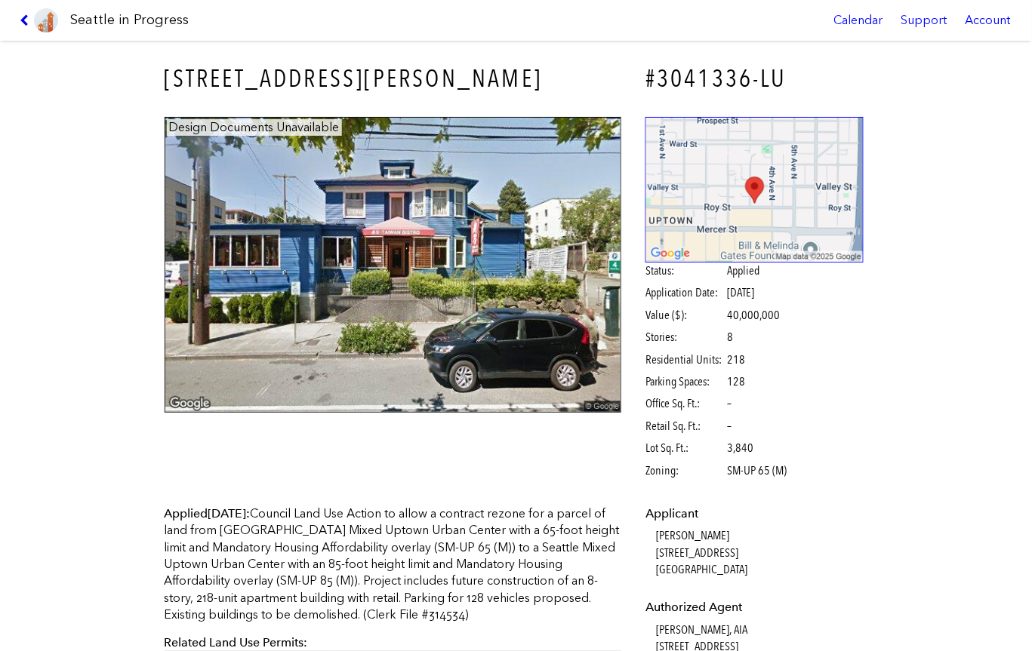
click at [26, 17] on icon at bounding box center [27, 20] width 14 height 12
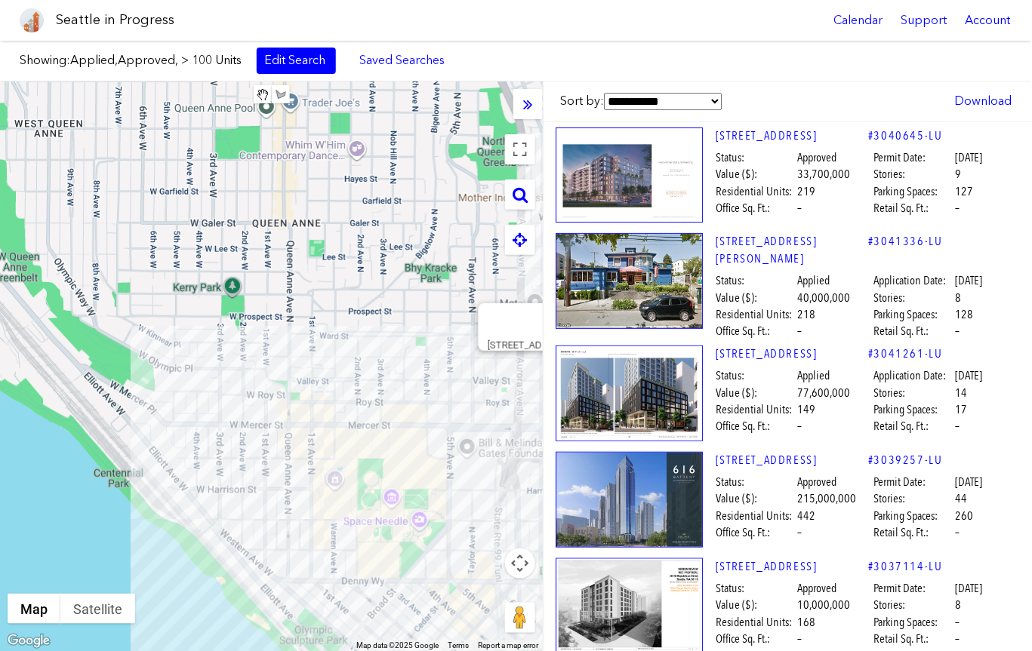
click at [526, 362] on div "[STREET_ADDRESS]" at bounding box center [271, 367] width 543 height 570
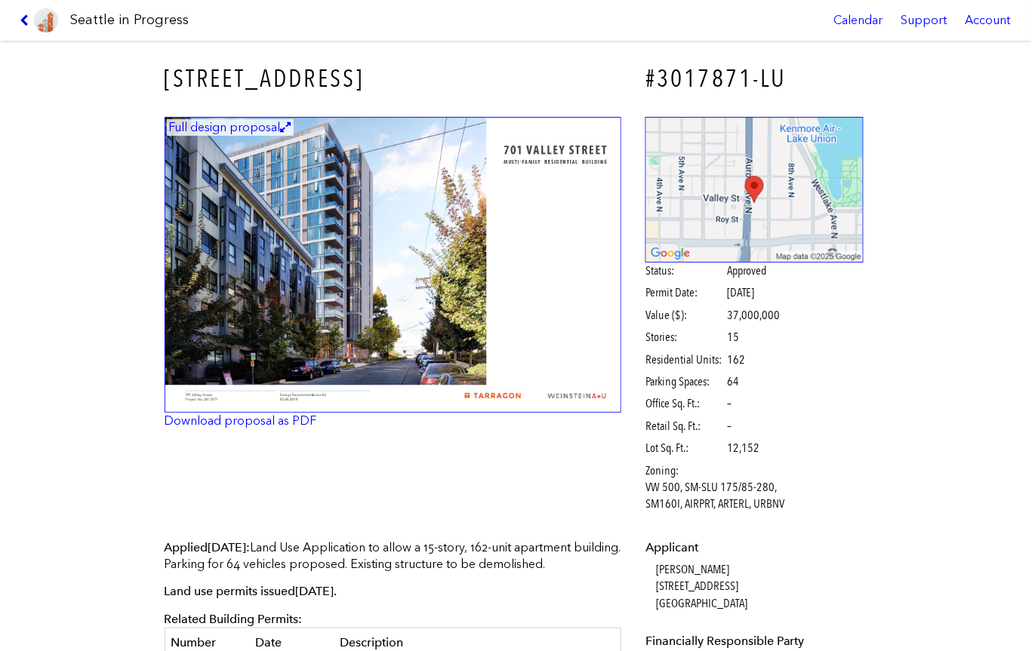
click at [28, 24] on icon at bounding box center [27, 20] width 14 height 12
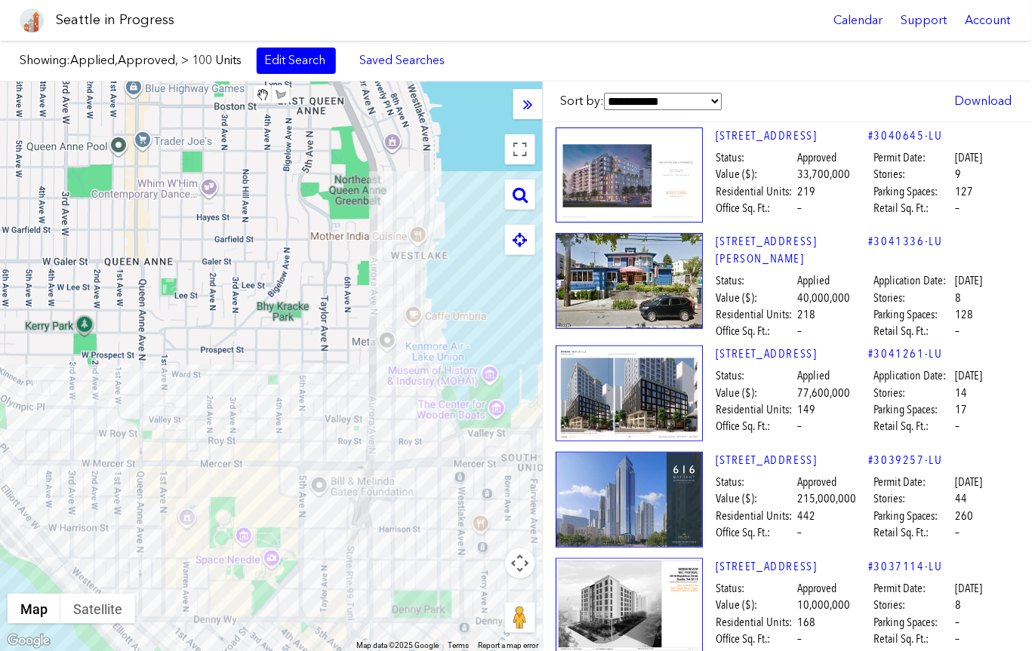
drag, startPoint x: 432, startPoint y: 380, endPoint x: 282, endPoint y: 419, distance: 155.0
click at [282, 419] on div at bounding box center [271, 367] width 543 height 570
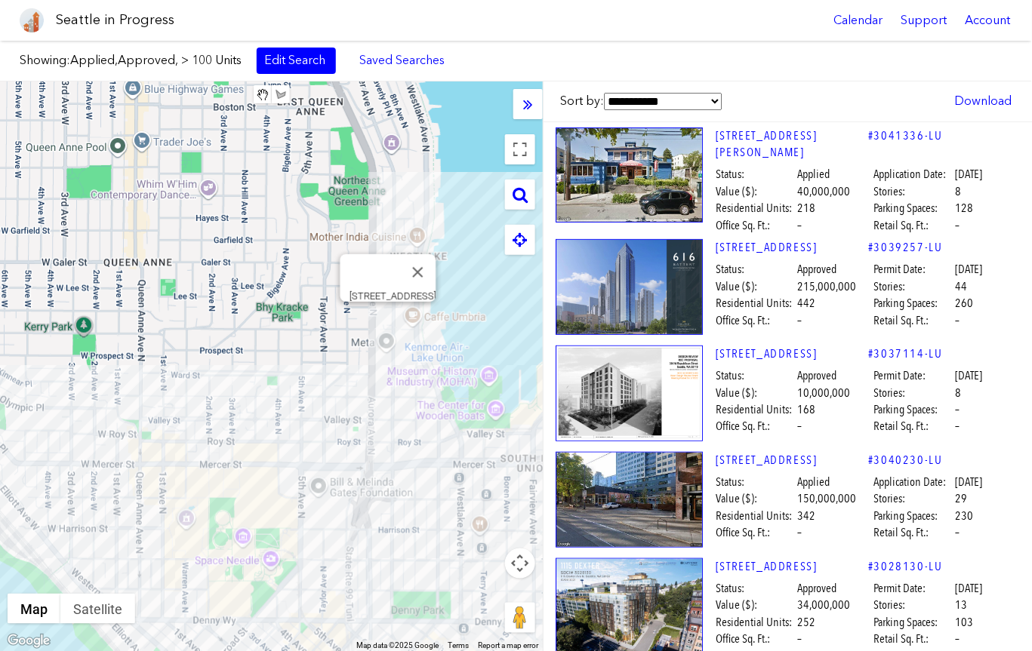
click at [389, 318] on div "[STREET_ADDRESS]" at bounding box center [271, 367] width 543 height 570
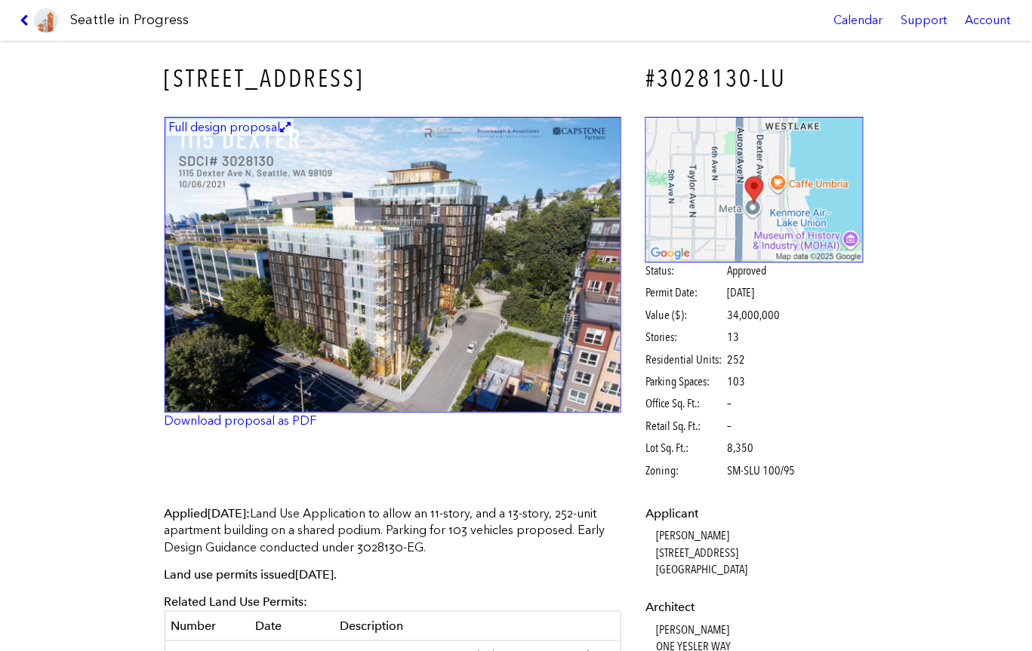
click at [23, 20] on icon at bounding box center [27, 20] width 14 height 12
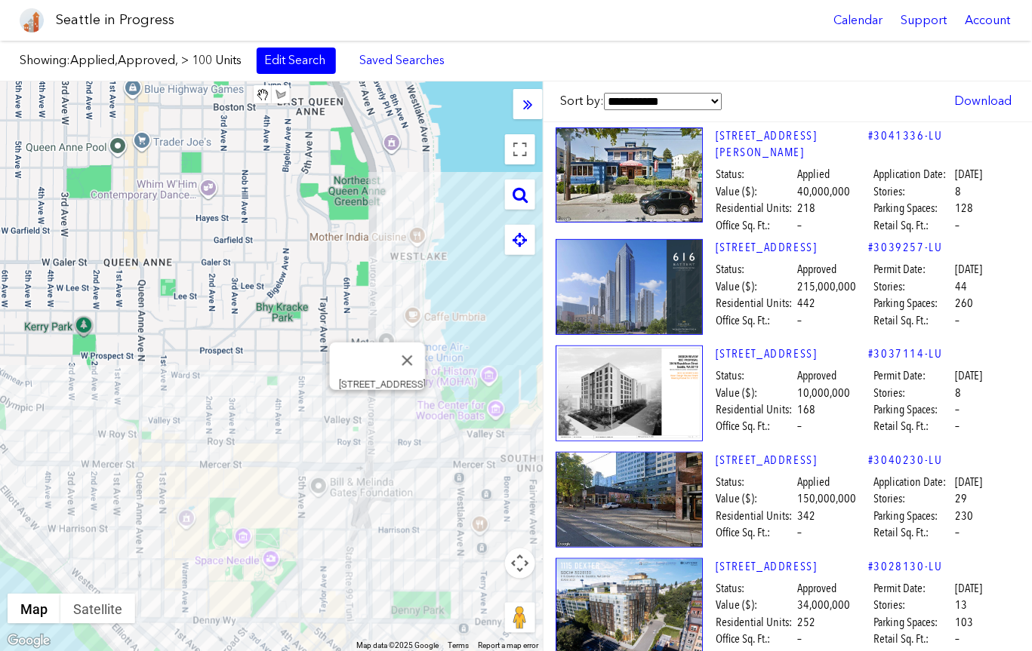
click at [381, 418] on div "[STREET_ADDRESS]" at bounding box center [271, 367] width 543 height 570
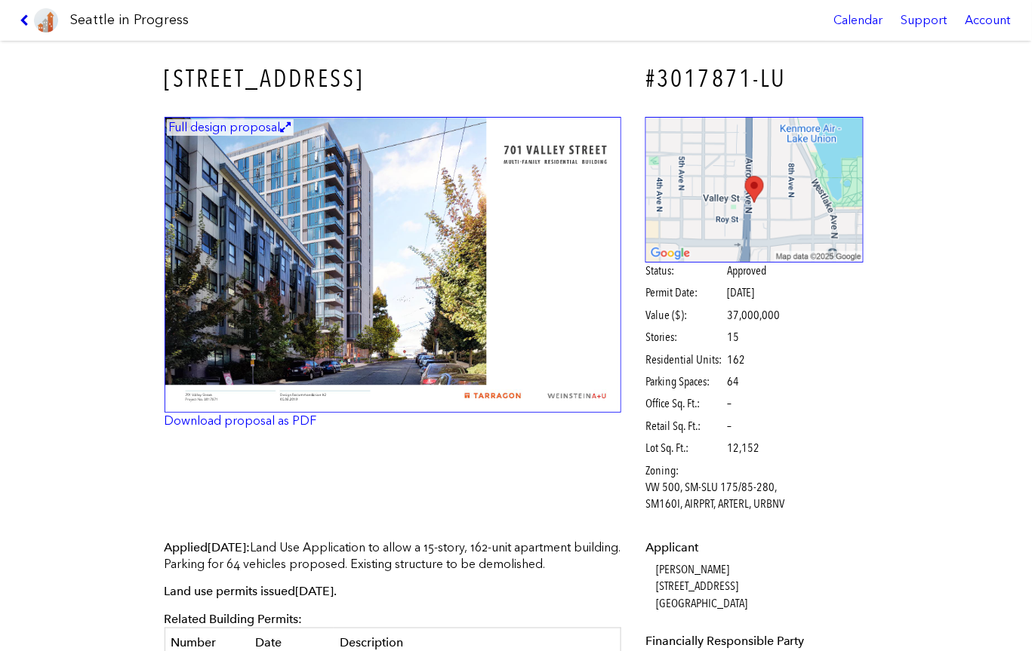
click at [23, 18] on icon at bounding box center [27, 20] width 14 height 12
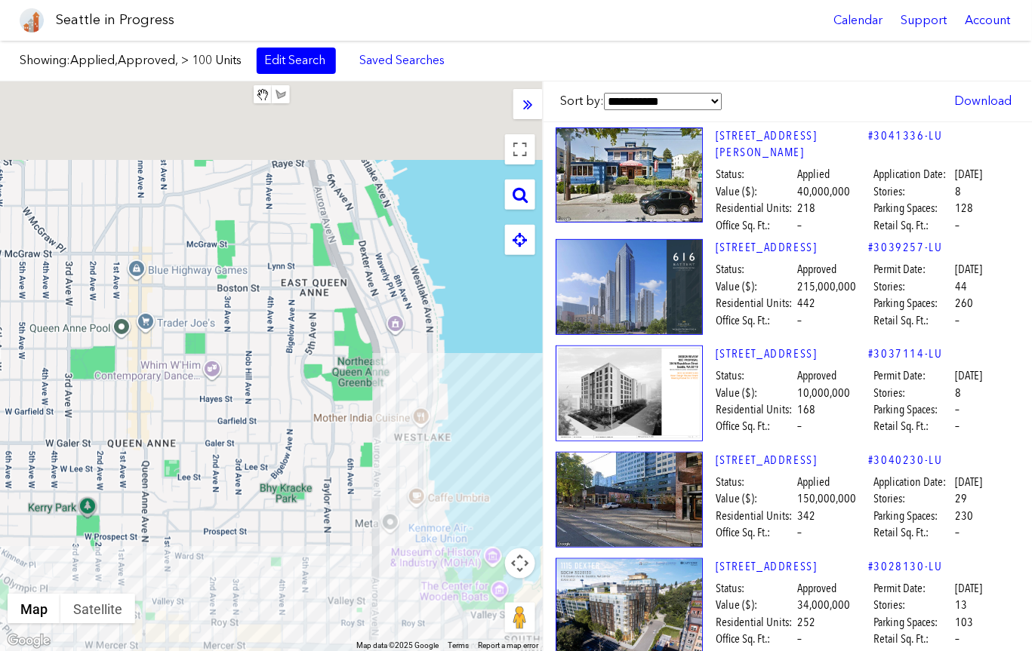
drag, startPoint x: 457, startPoint y: 319, endPoint x: 469, endPoint y: 665, distance: 345.9
click at [469, 651] on html "Seattle in Progress Calendar Support Account About [GEOGRAPHIC_DATA] in Progres…" at bounding box center [516, 325] width 1032 height 651
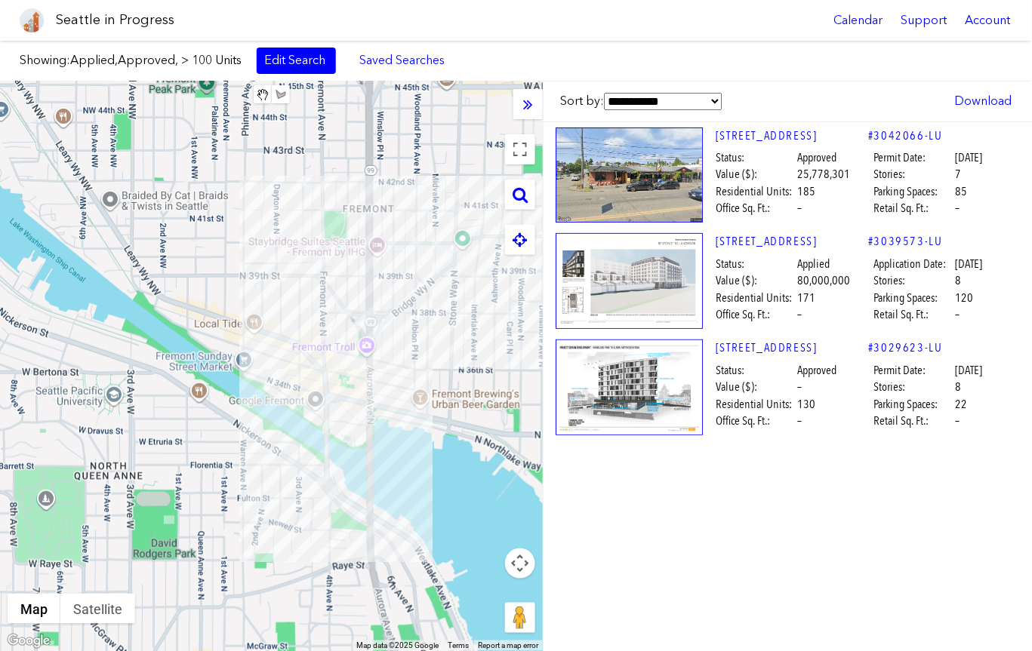
drag, startPoint x: 387, startPoint y: 370, endPoint x: 439, endPoint y: 612, distance: 247.8
click at [439, 612] on div at bounding box center [271, 367] width 543 height 570
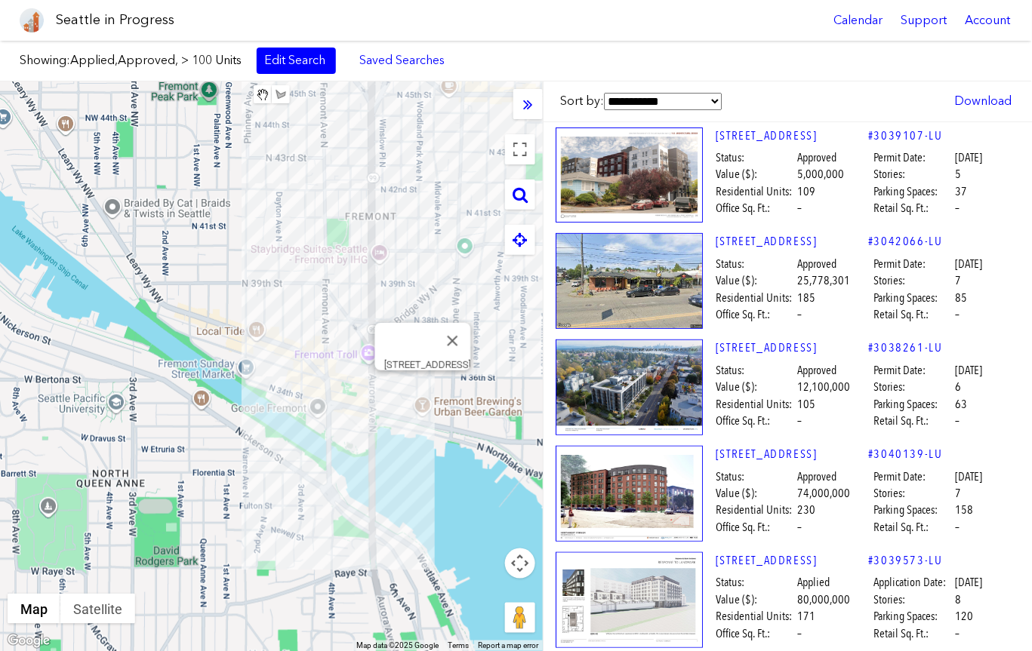
click at [422, 384] on div "[STREET_ADDRESS]" at bounding box center [271, 367] width 543 height 570
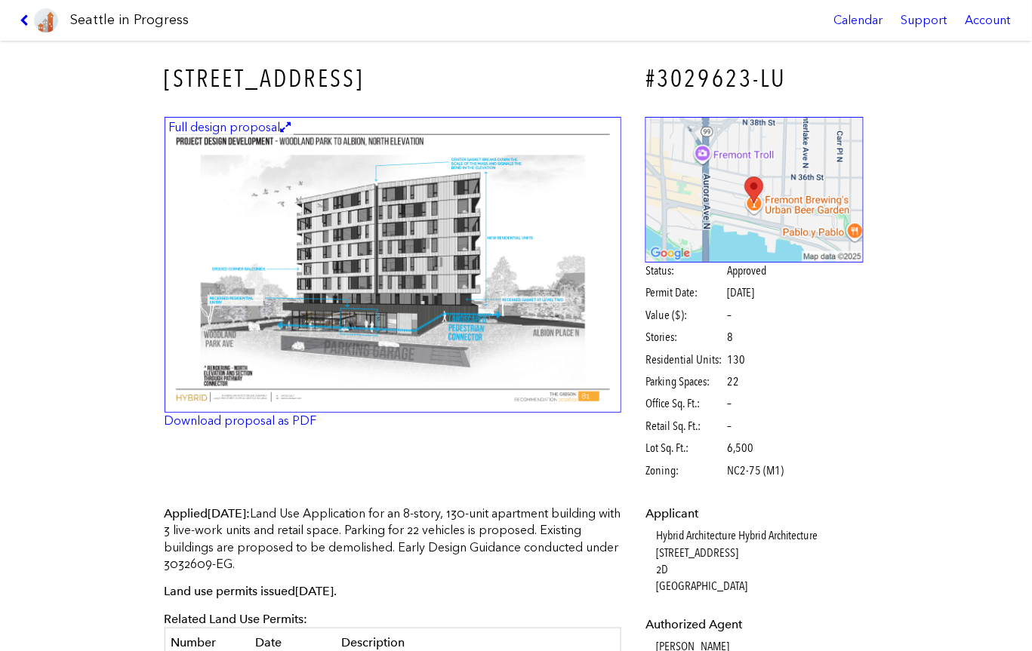
click at [26, 16] on icon at bounding box center [27, 20] width 14 height 12
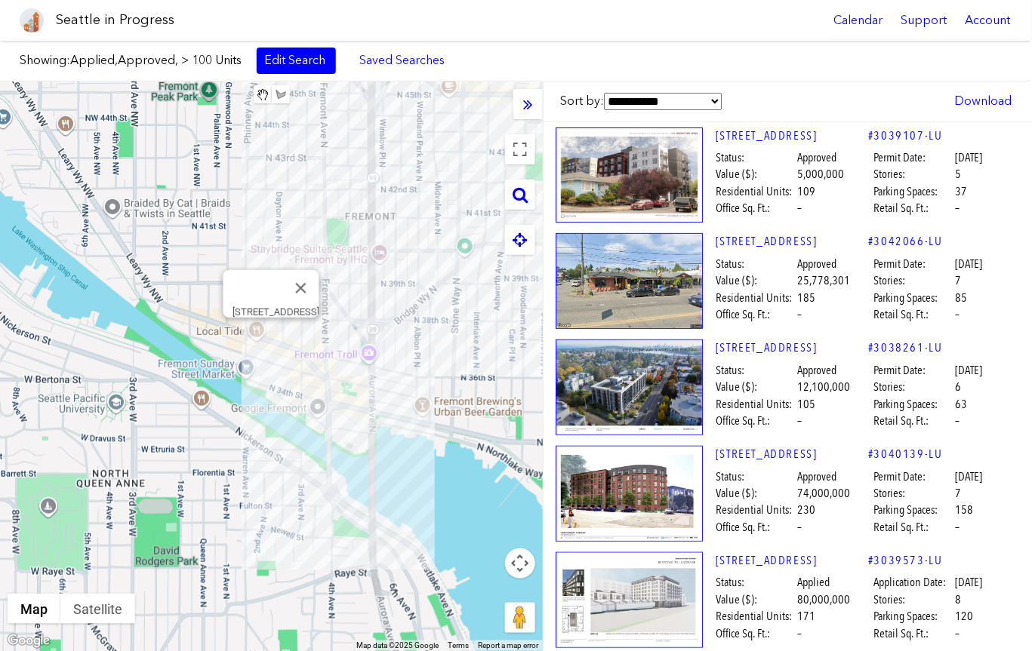
click at [276, 336] on div "[STREET_ADDRESS]" at bounding box center [271, 367] width 543 height 570
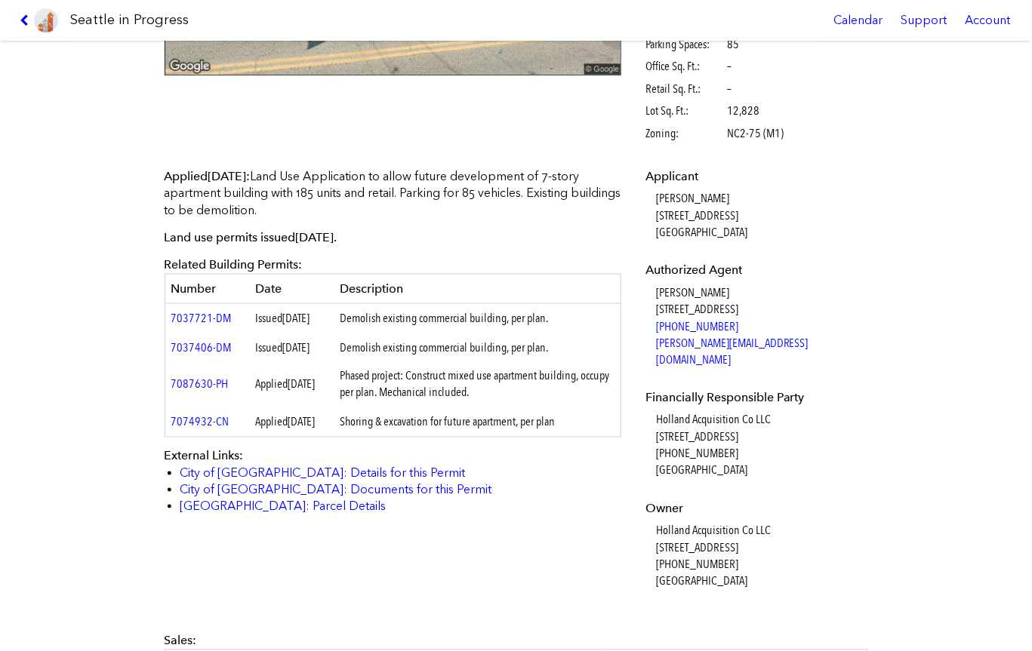
scroll to position [382, 0]
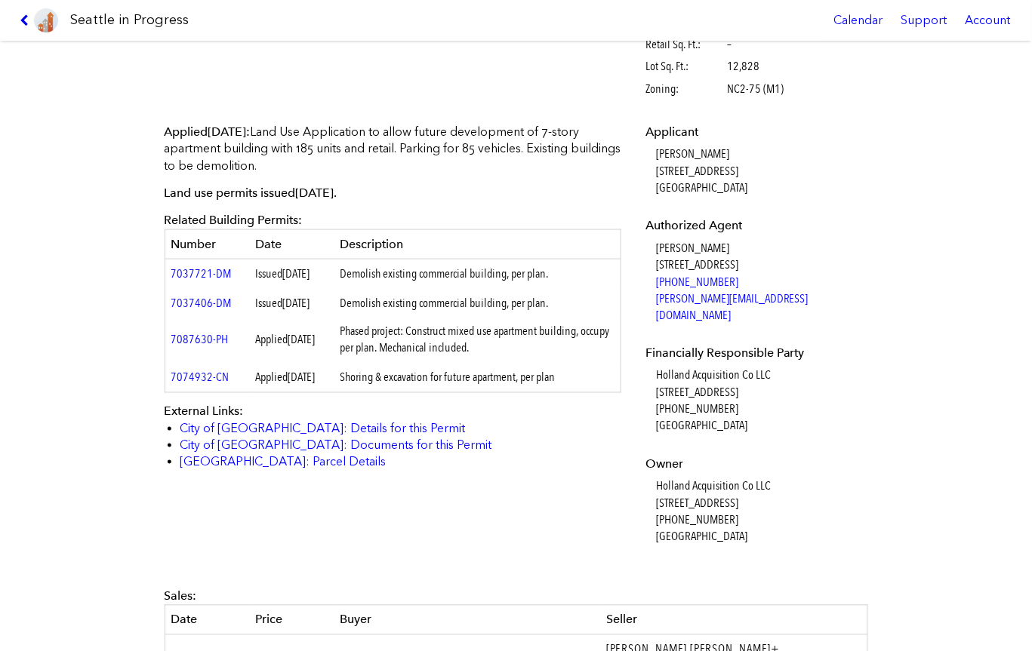
click at [29, 14] on icon at bounding box center [27, 20] width 14 height 12
